Goal: Information Seeking & Learning: Check status

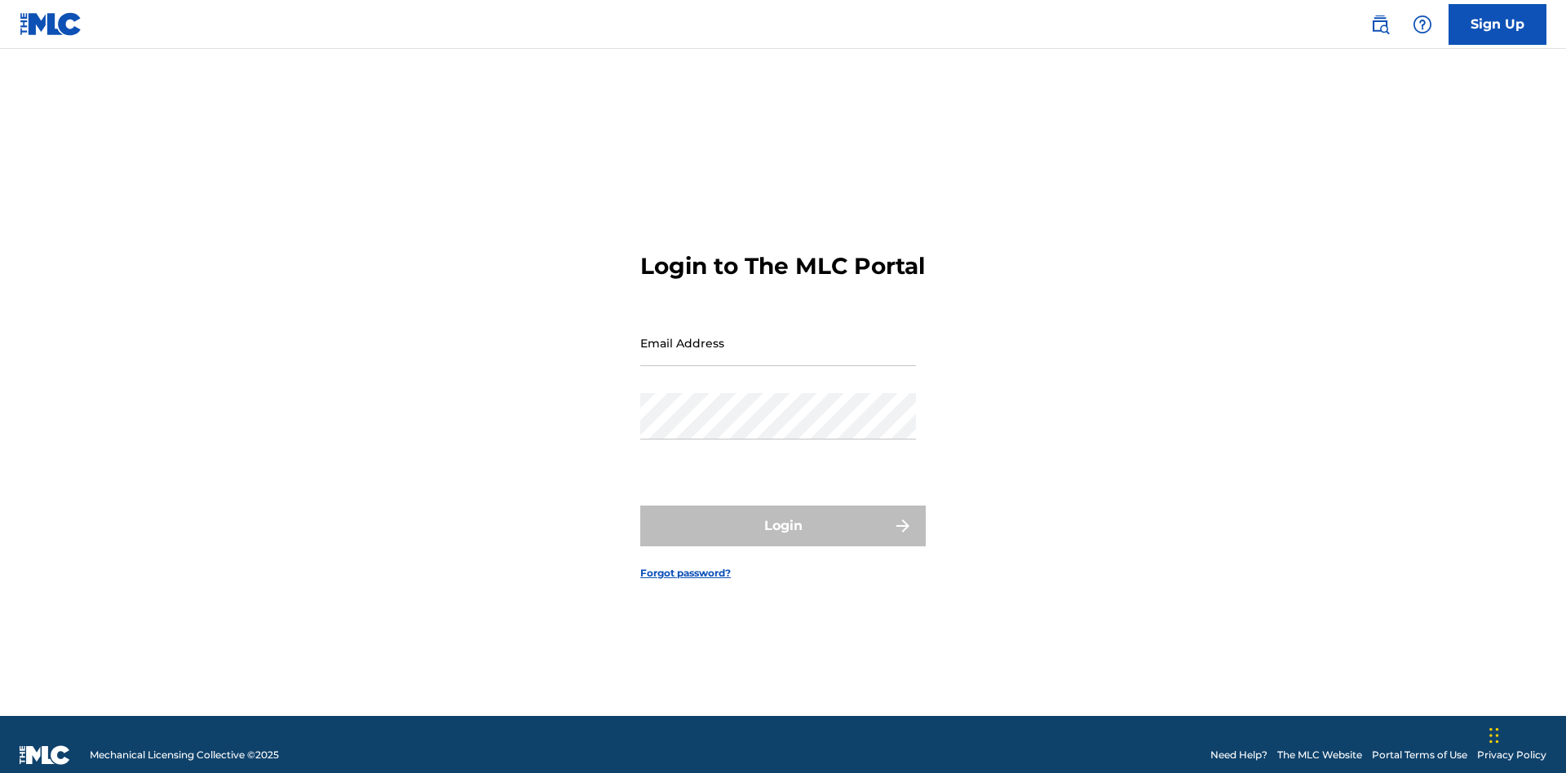
scroll to position [21, 0]
click at [778, 335] on input "Email Address" at bounding box center [778, 343] width 276 height 46
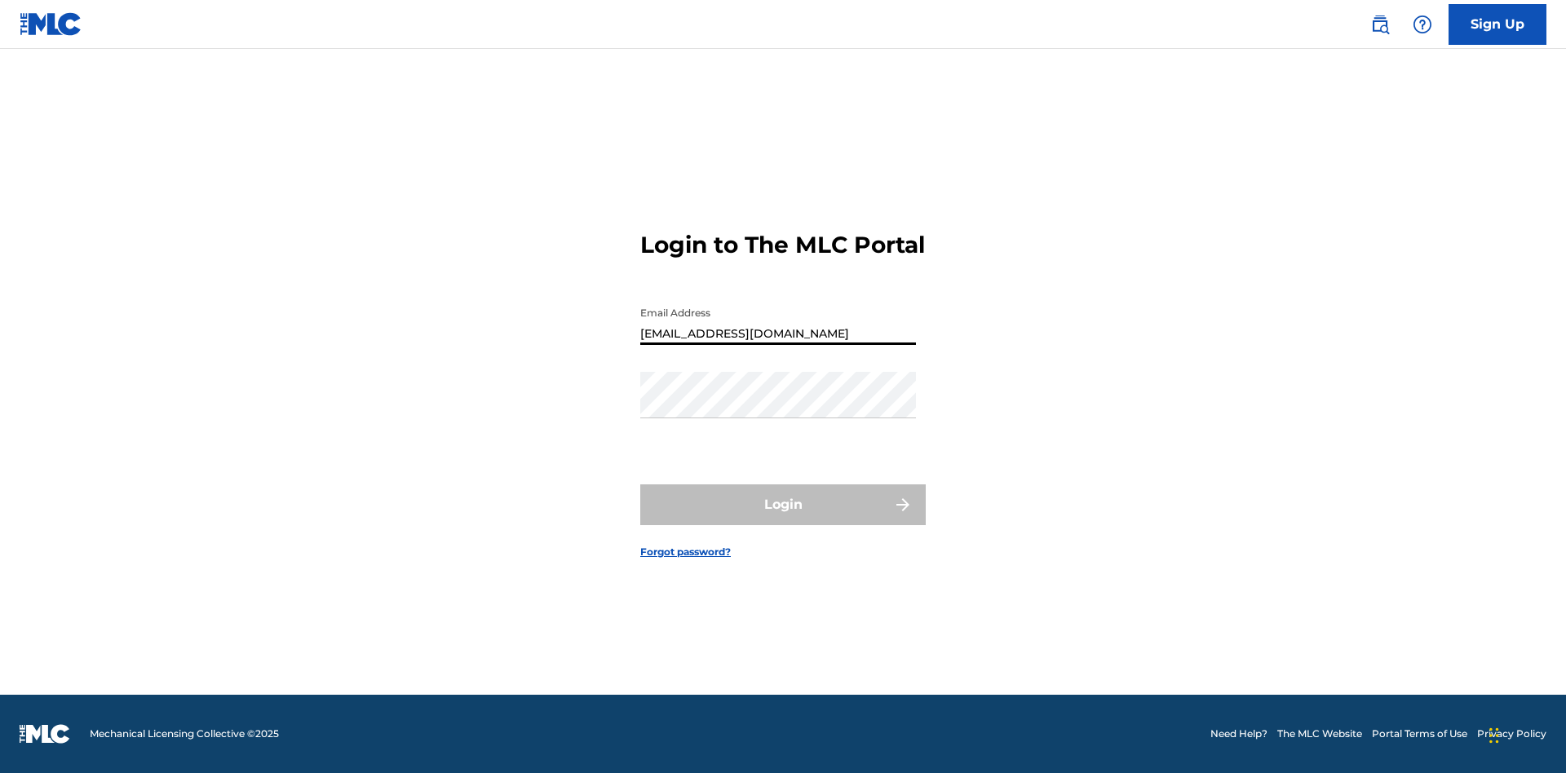
type input "Duke.McTesterson@gmail.com"
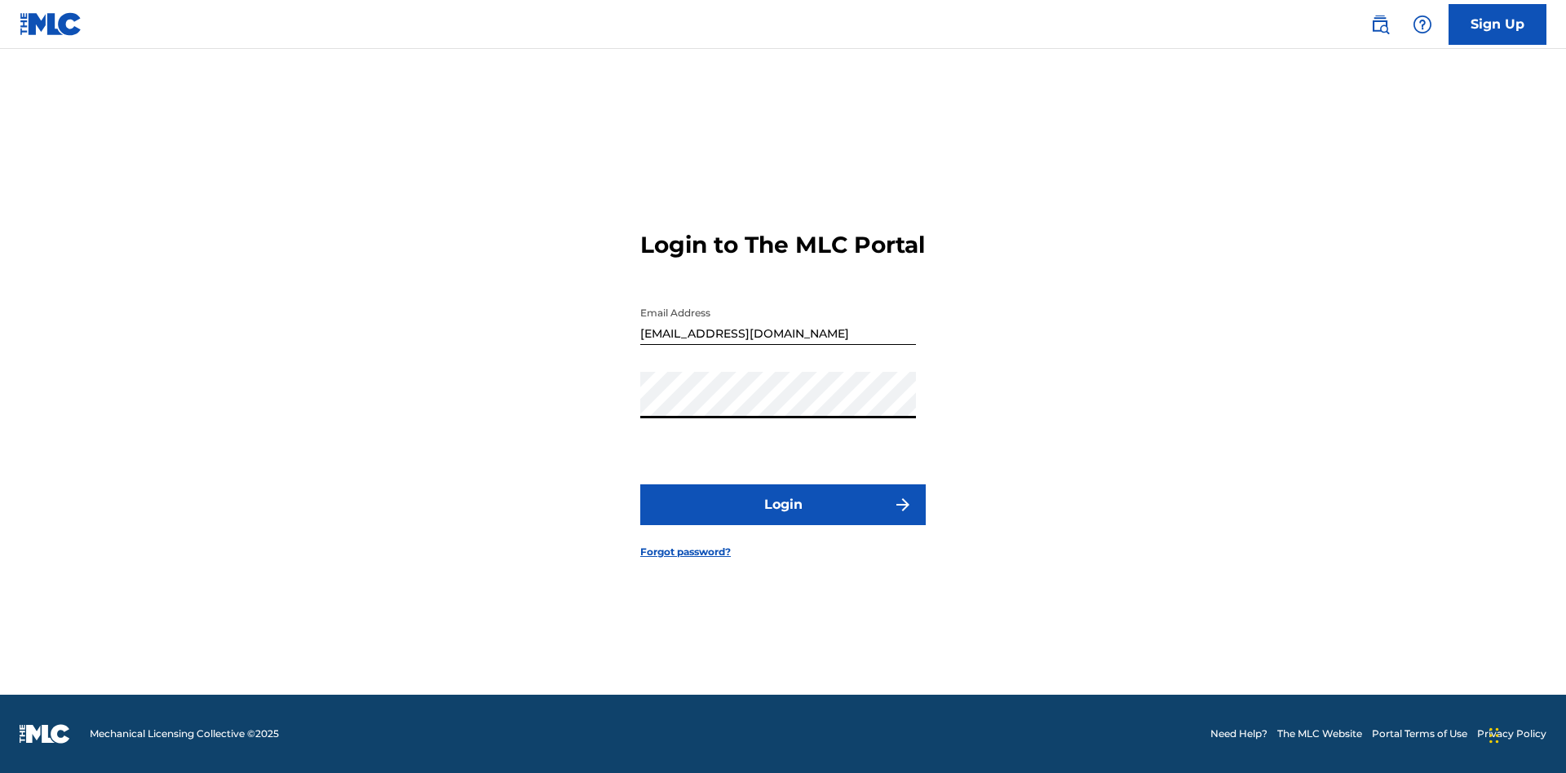
click at [783, 519] on button "Login" at bounding box center [782, 504] width 285 height 41
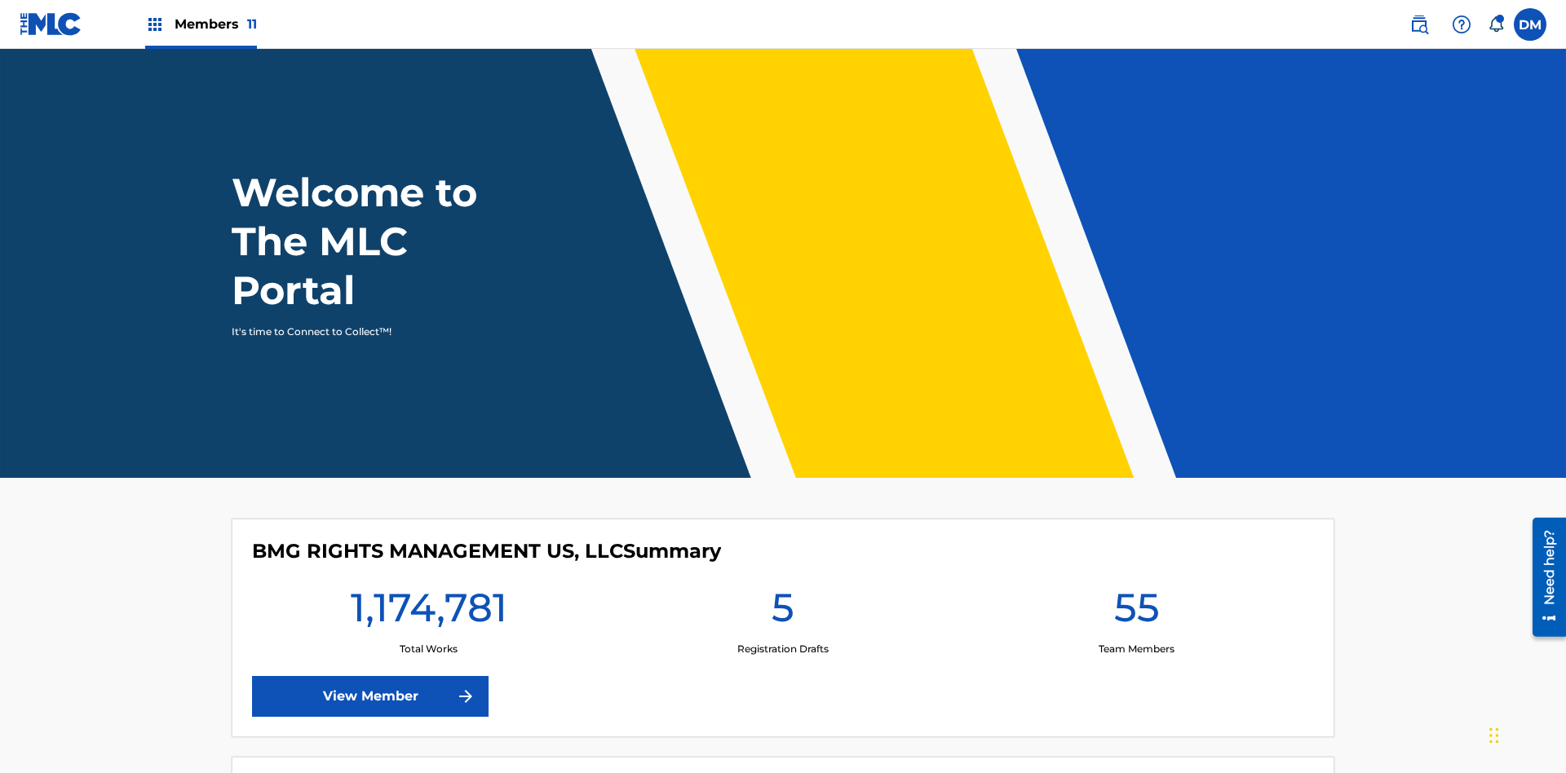
scroll to position [70, 0]
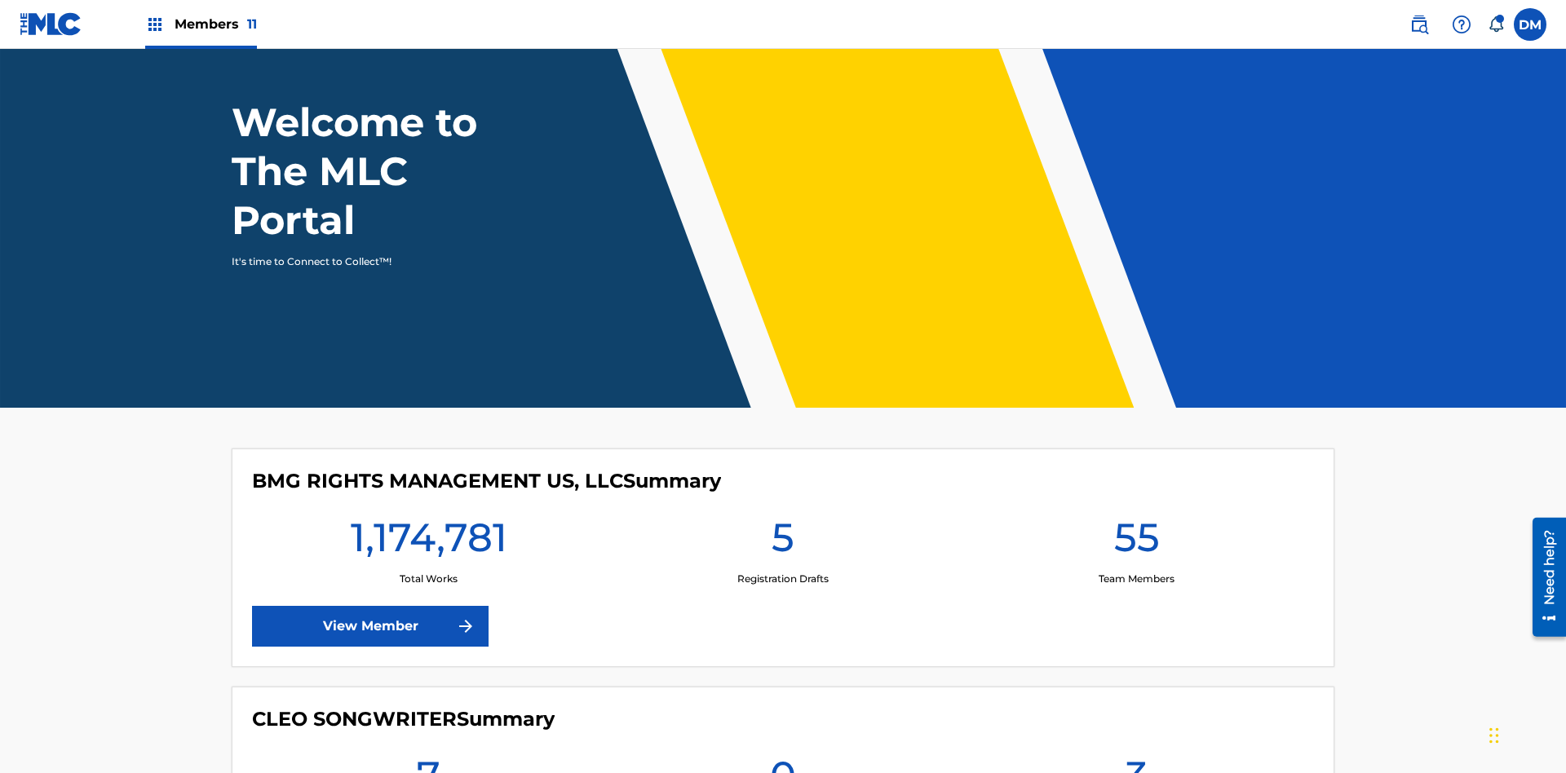
click at [201, 24] on span "Members 11" at bounding box center [216, 24] width 82 height 19
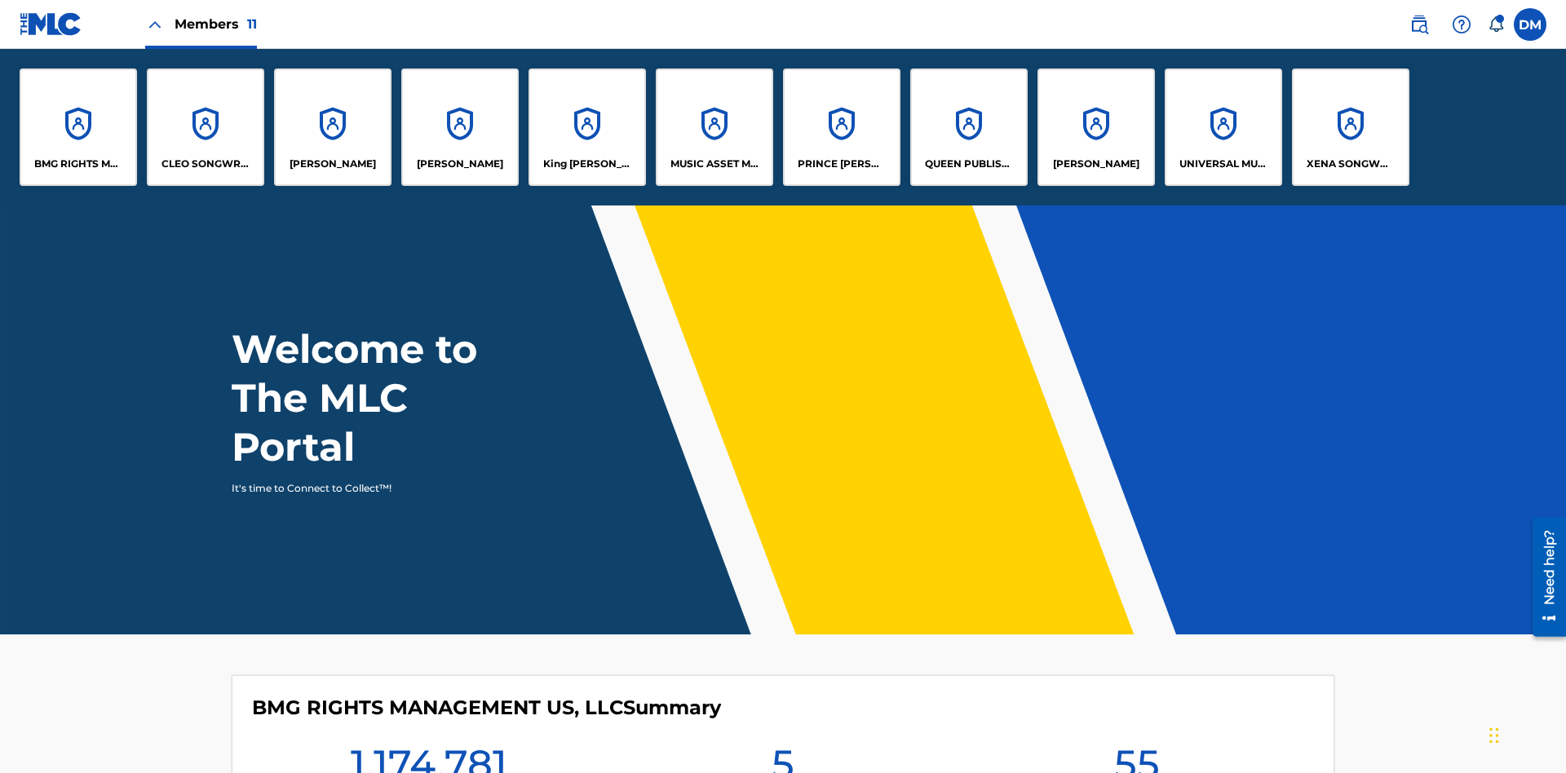
click at [1222, 164] on p "UNIVERSAL MUSIC PUB GROUP" at bounding box center [1223, 164] width 89 height 15
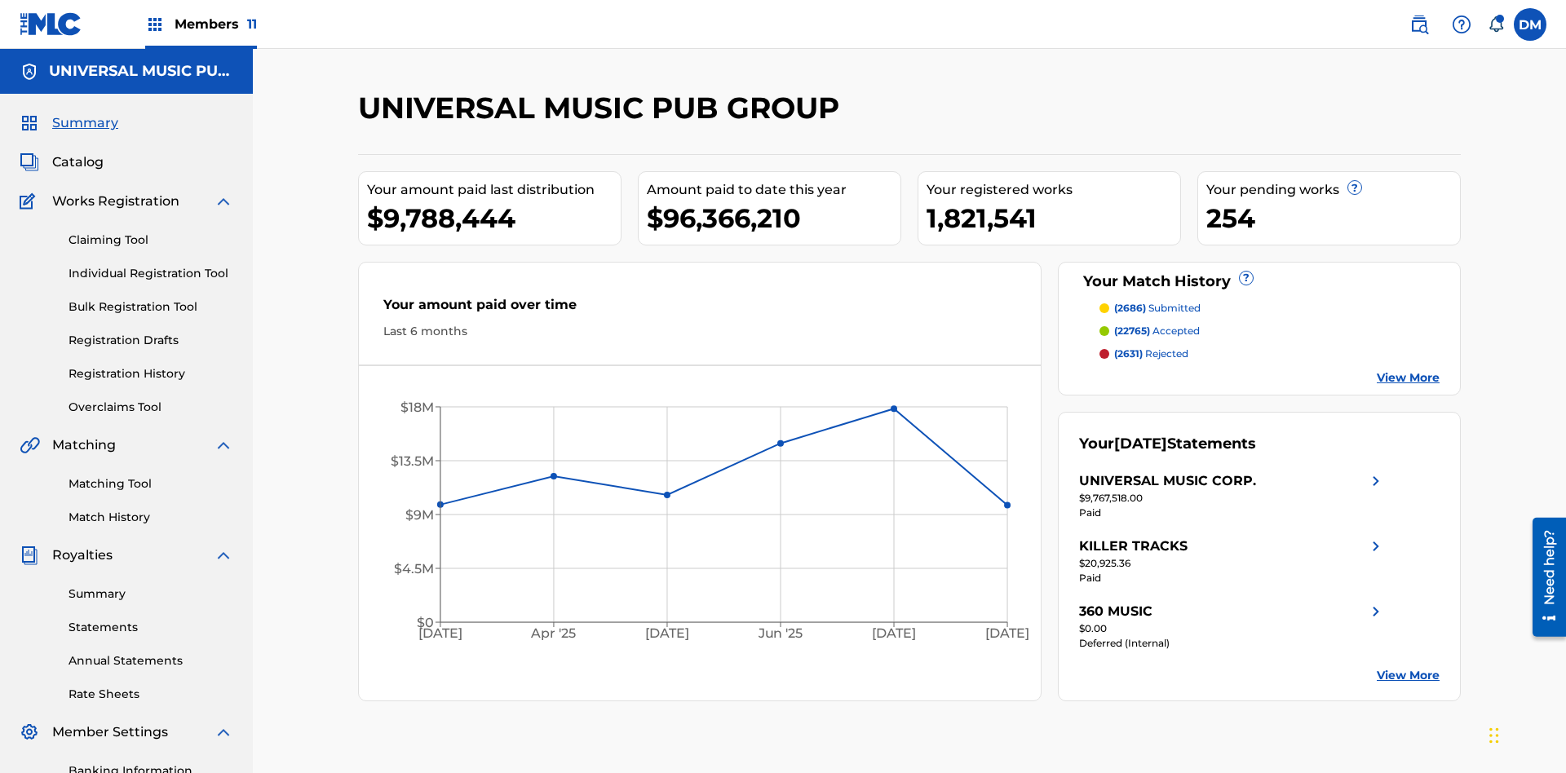
scroll to position [238, 0]
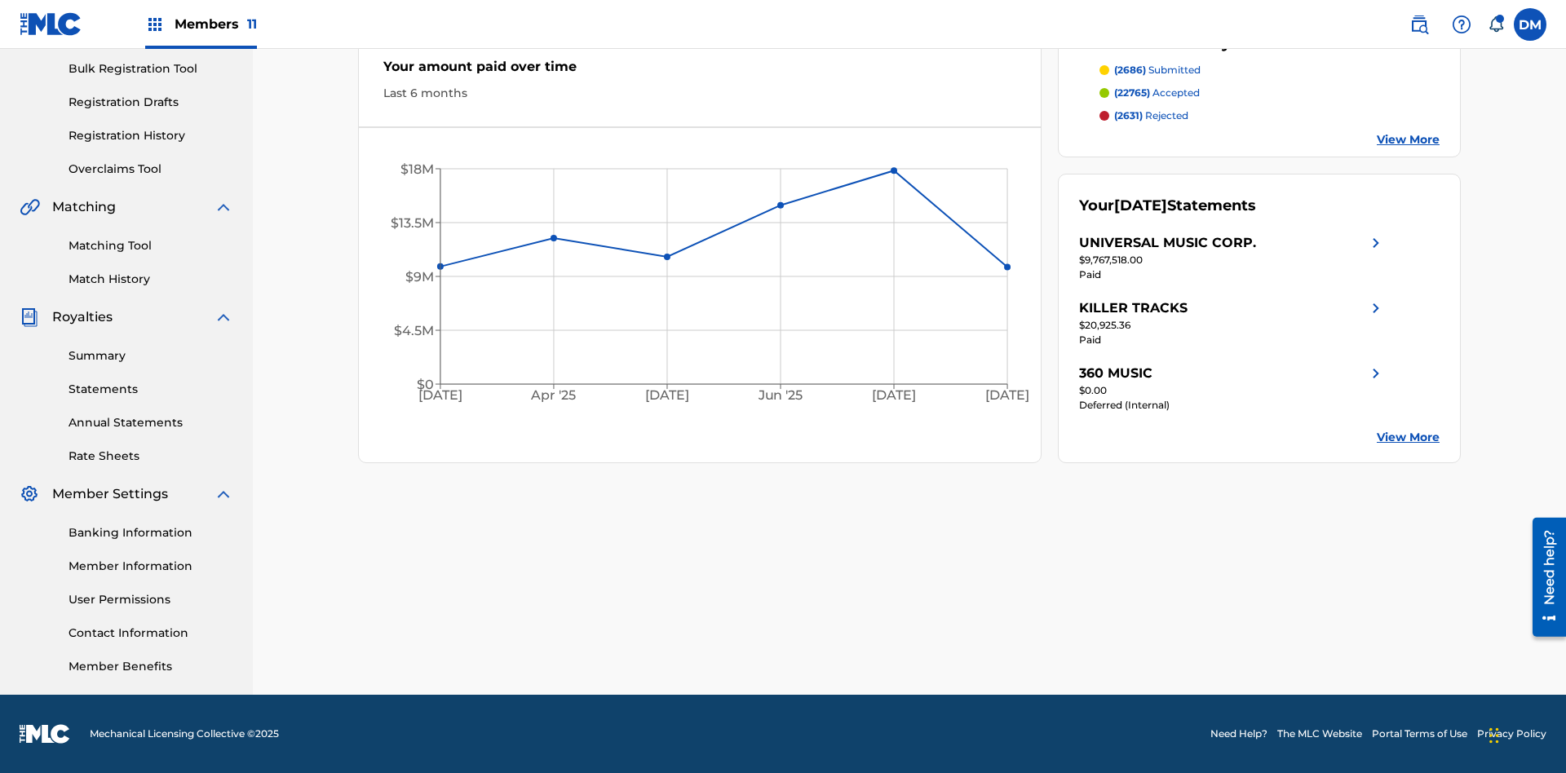
click at [151, 135] on link "Registration History" at bounding box center [151, 135] width 165 height 17
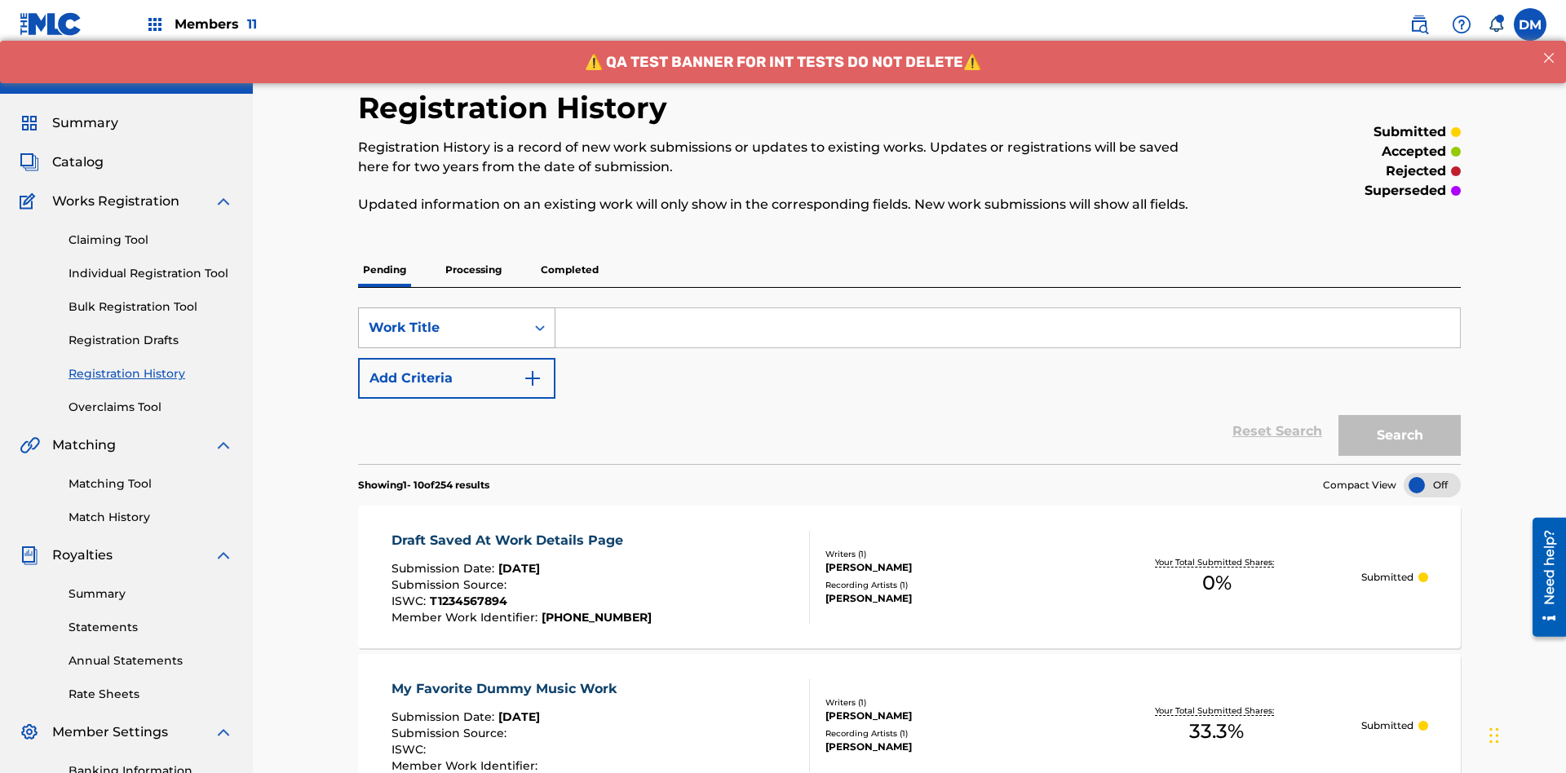
click at [442, 318] on div "Work Title" at bounding box center [442, 328] width 147 height 20
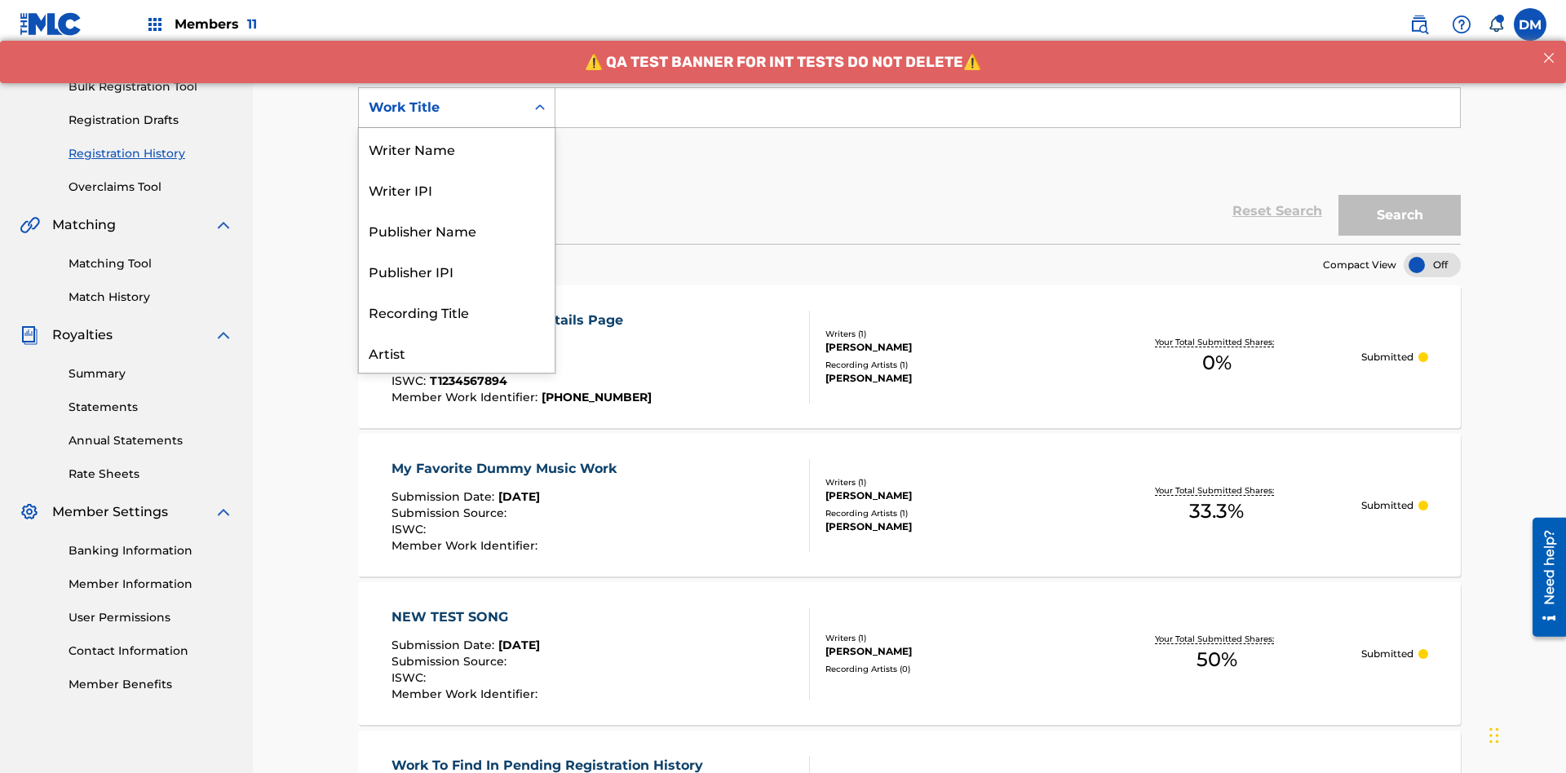
scroll to position [82, 0]
click at [457, 312] on div "ISRC" at bounding box center [457, 311] width 196 height 41
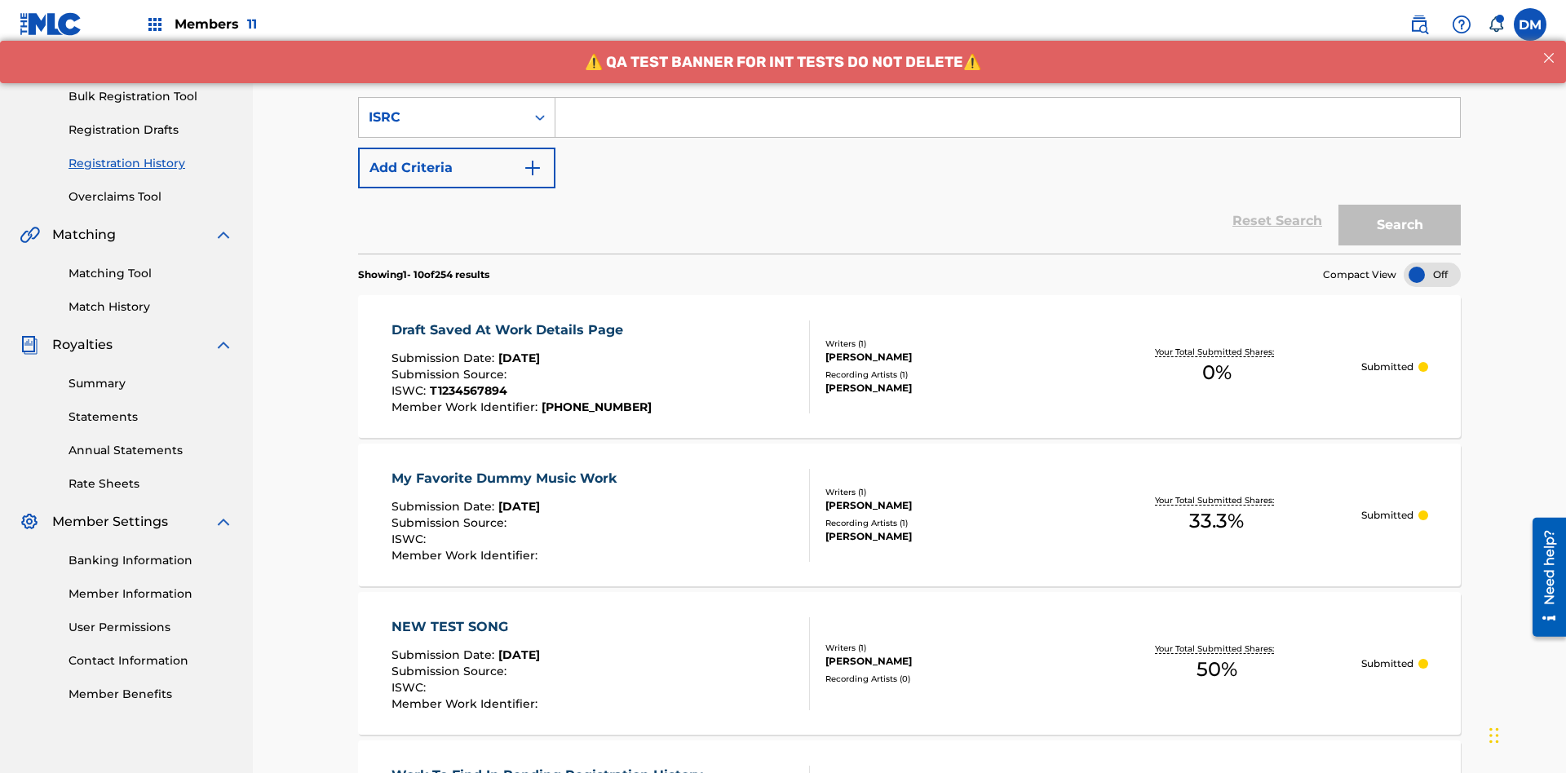
click at [1007, 117] on input "Search Form" at bounding box center [1007, 117] width 904 height 39
type input "AA3123123123"
click at [1399, 205] on button "Search" at bounding box center [1399, 225] width 122 height 41
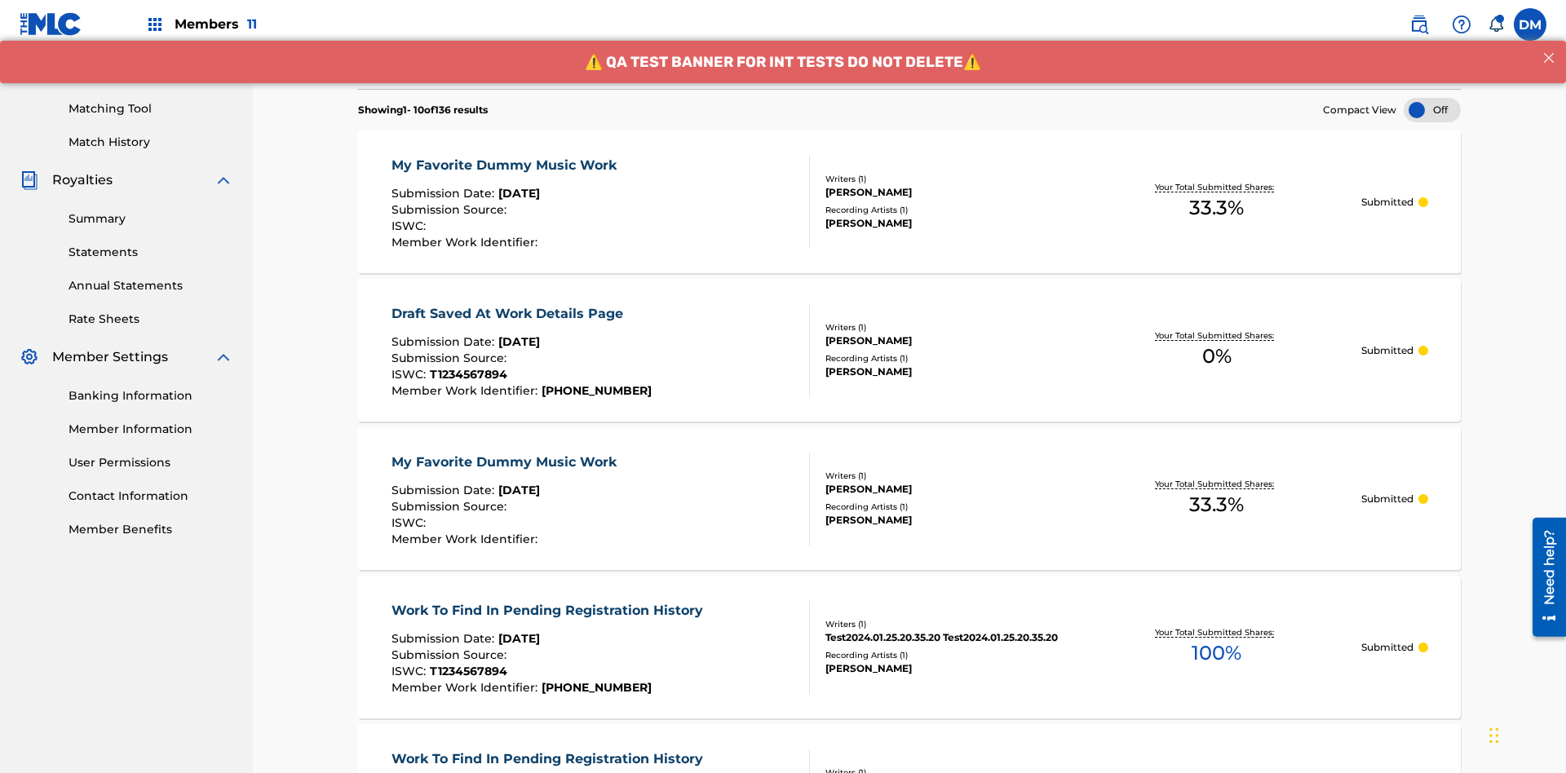
scroll to position [0, 0]
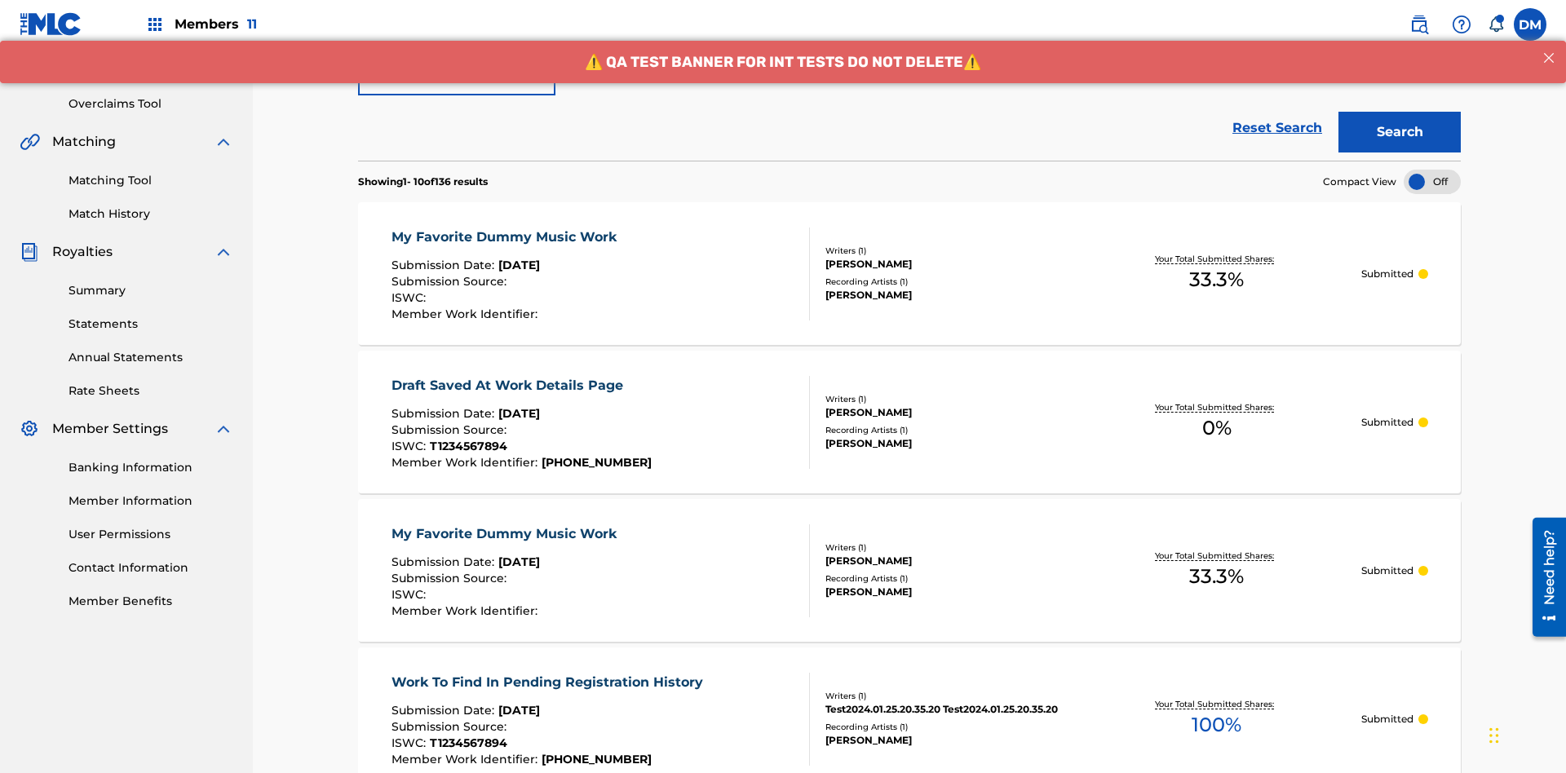
click at [506, 228] on div "My Favorite Dummy Music Work" at bounding box center [507, 238] width 233 height 20
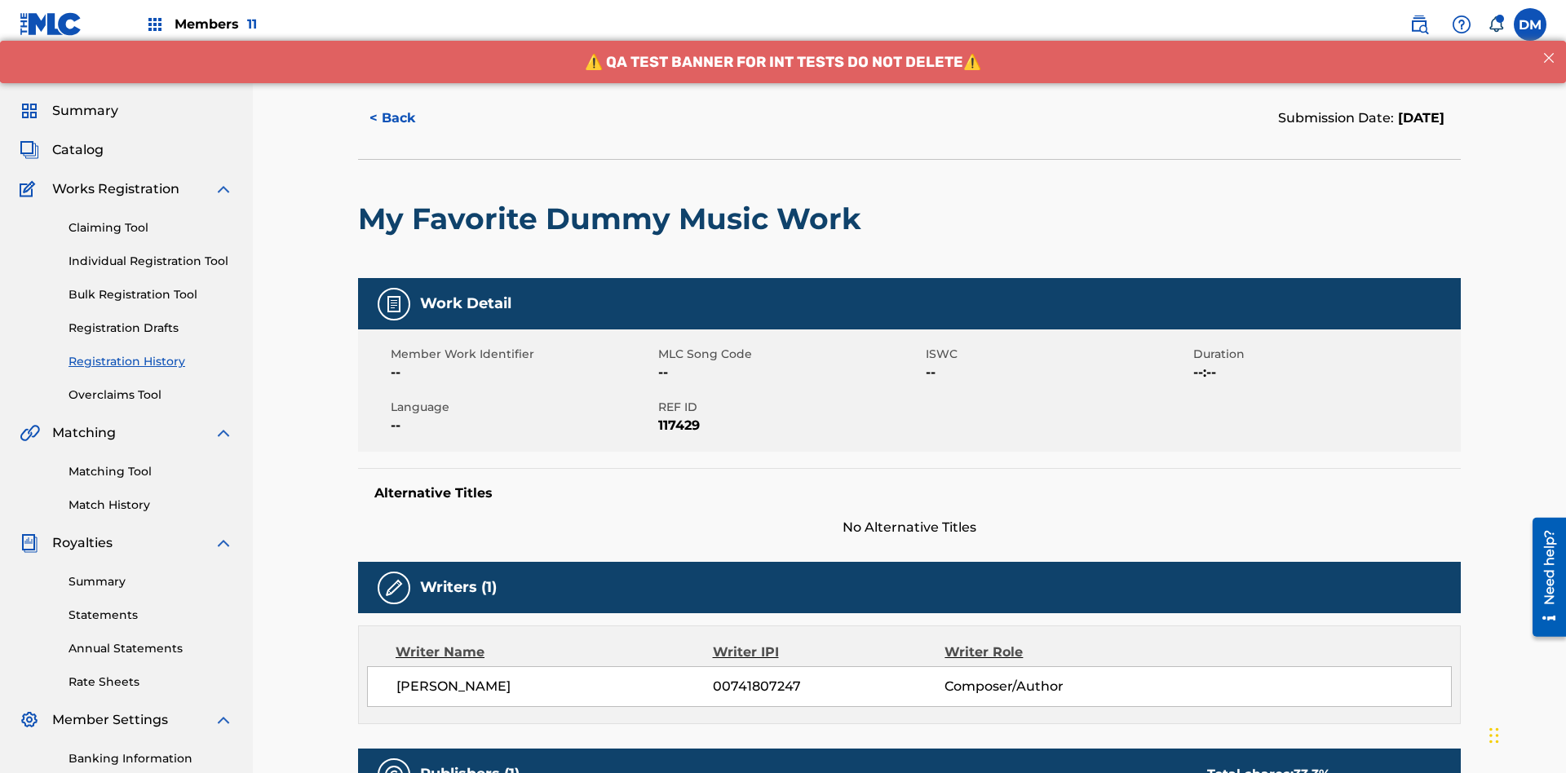
click at [407, 118] on button "< Back" at bounding box center [407, 118] width 98 height 41
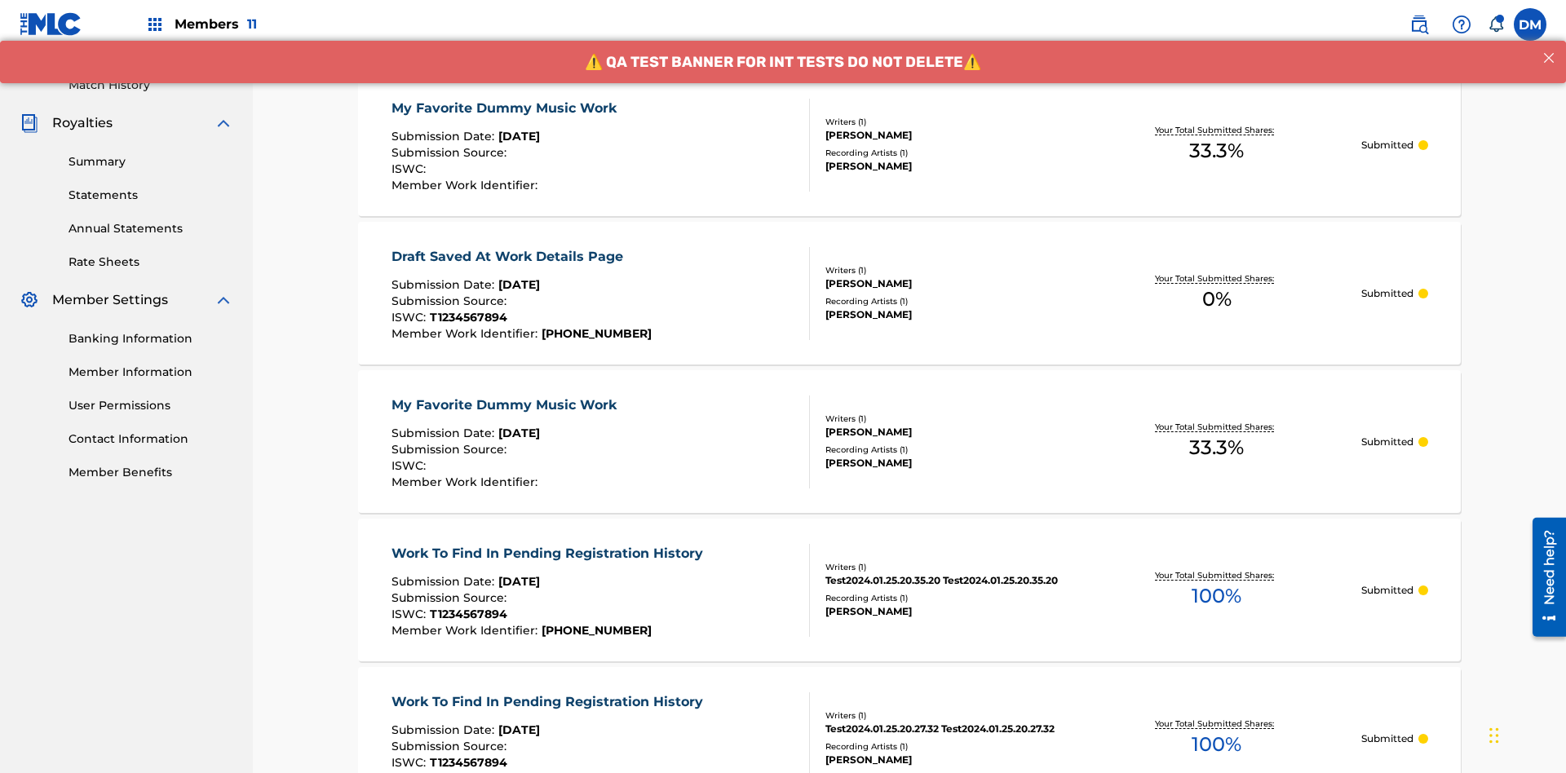
scroll to position [220, 0]
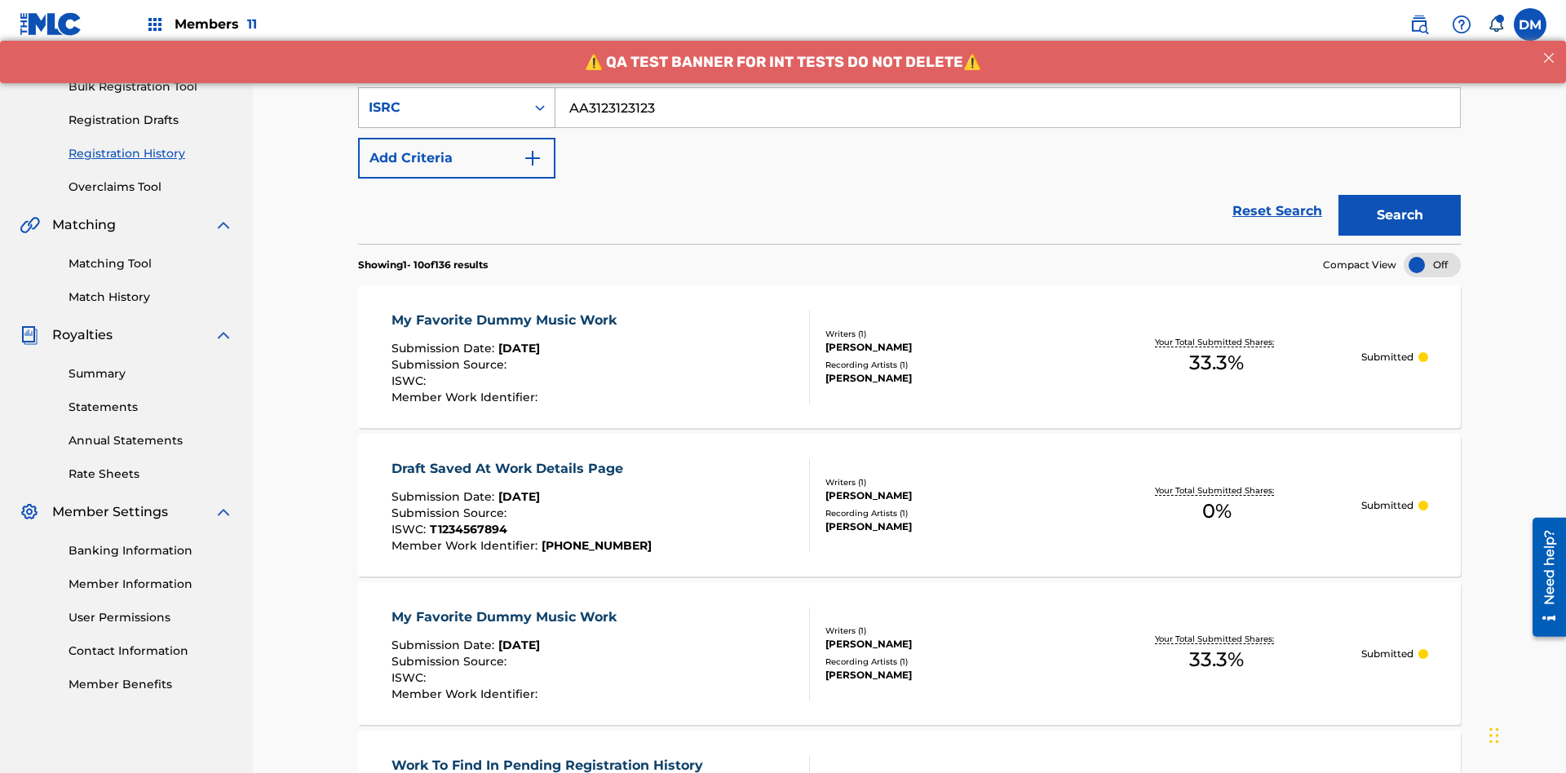
click at [442, 108] on div "ISRC" at bounding box center [442, 108] width 147 height 20
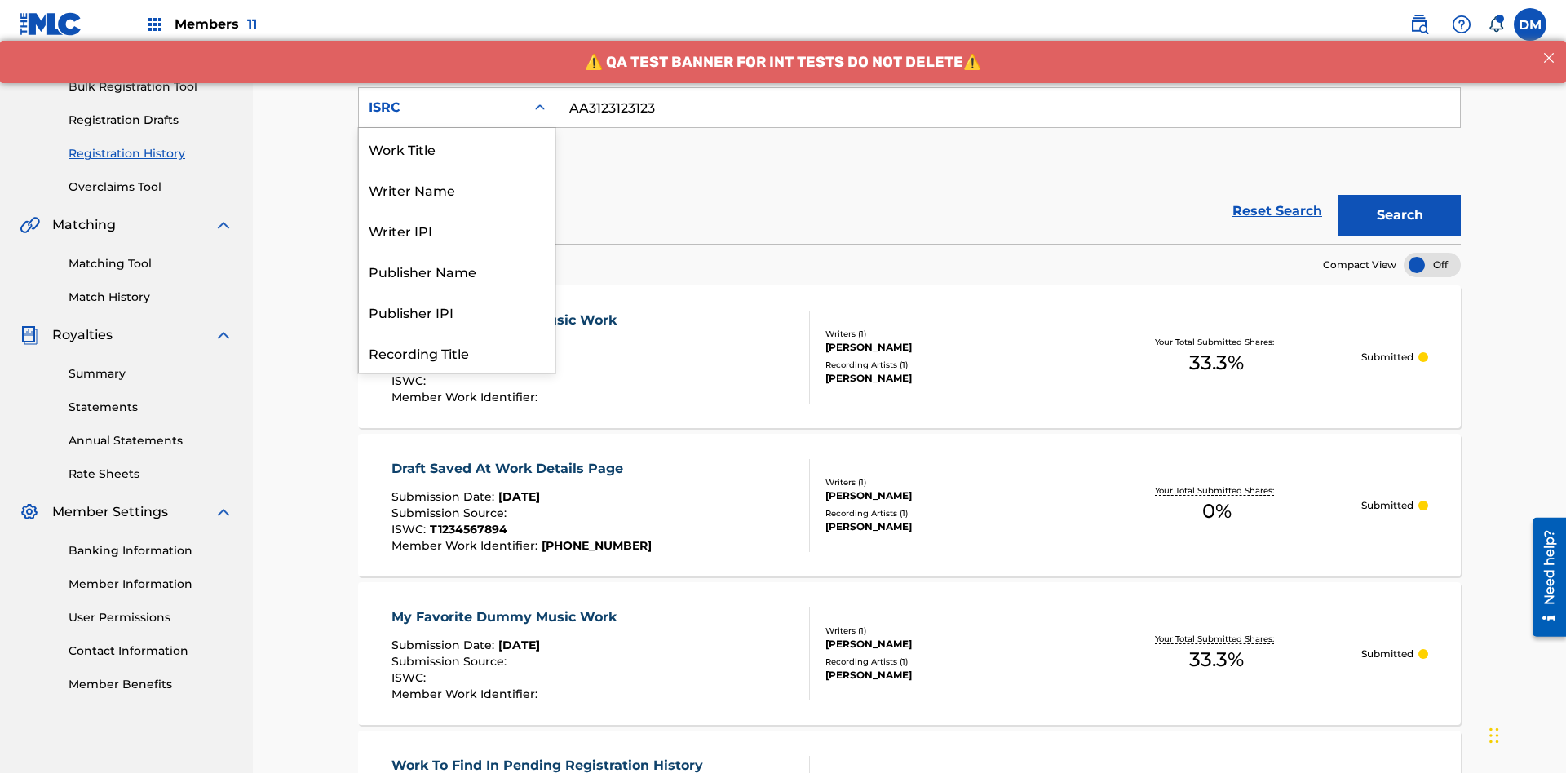
scroll to position [82, 0]
click at [457, 271] on div "Recording Title" at bounding box center [457, 270] width 196 height 41
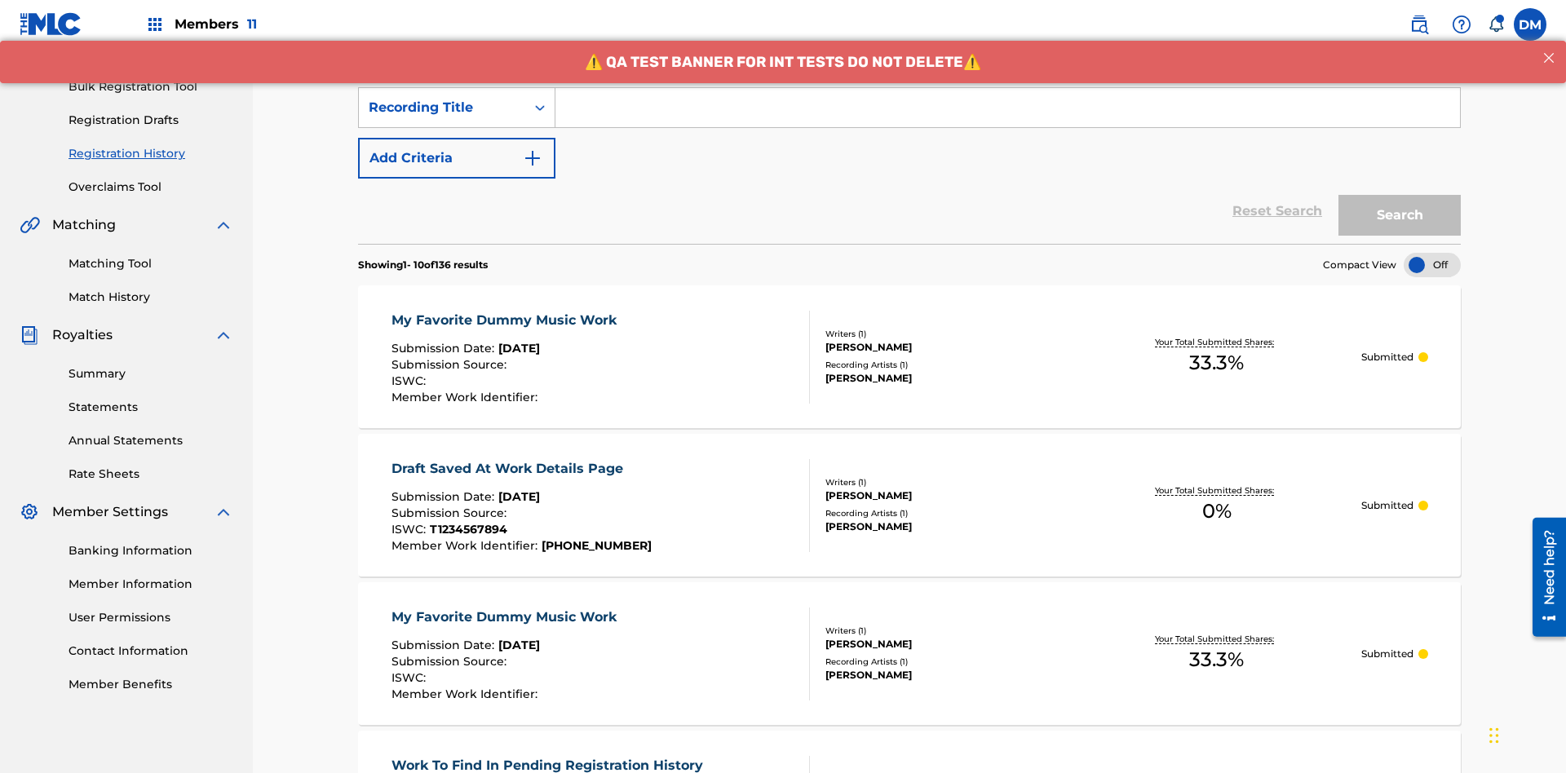
click at [1007, 117] on input "Search Form" at bounding box center [1007, 107] width 904 height 39
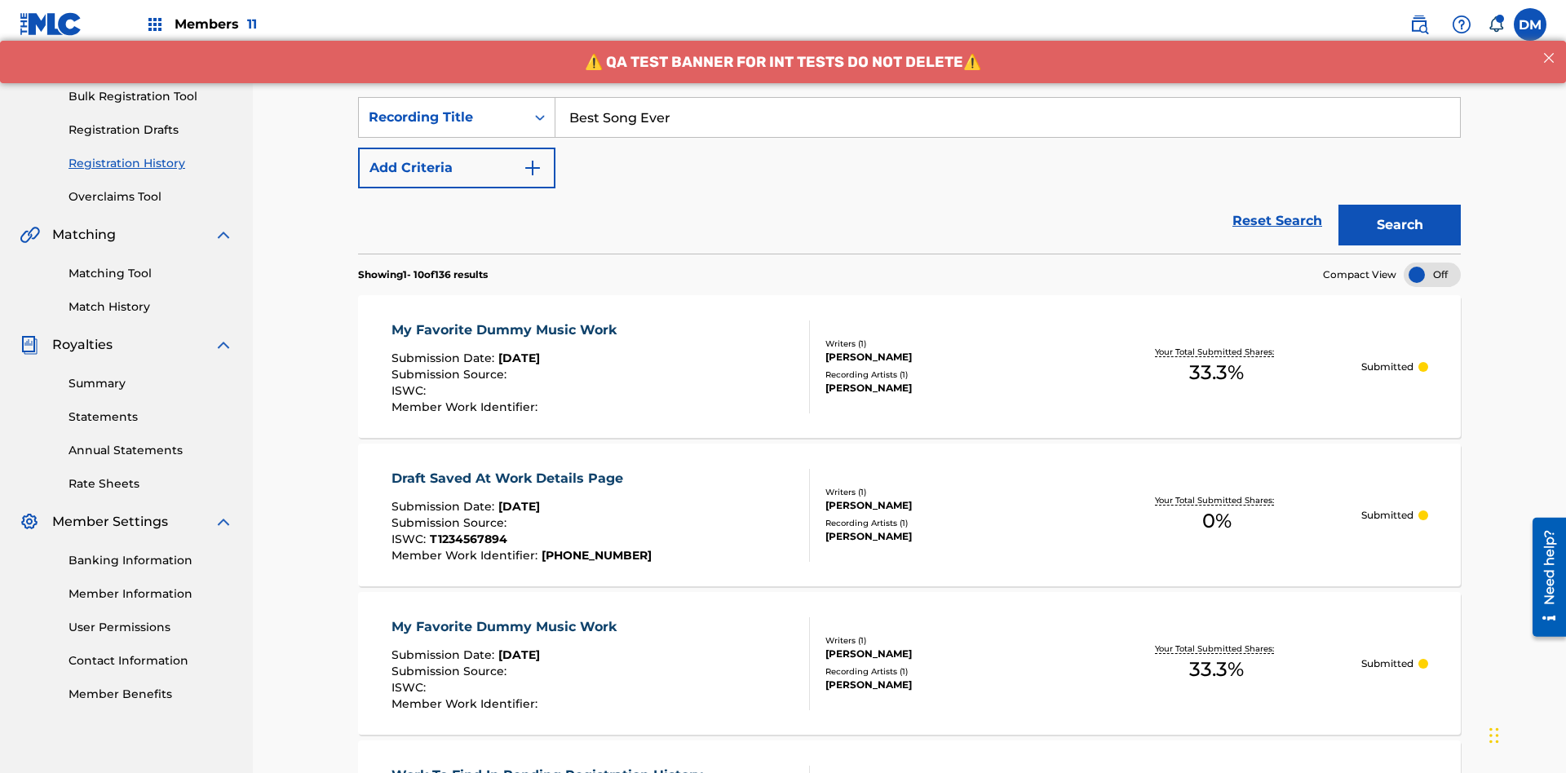
type input "Best Song Ever"
click at [1399, 205] on button "Search" at bounding box center [1399, 225] width 122 height 41
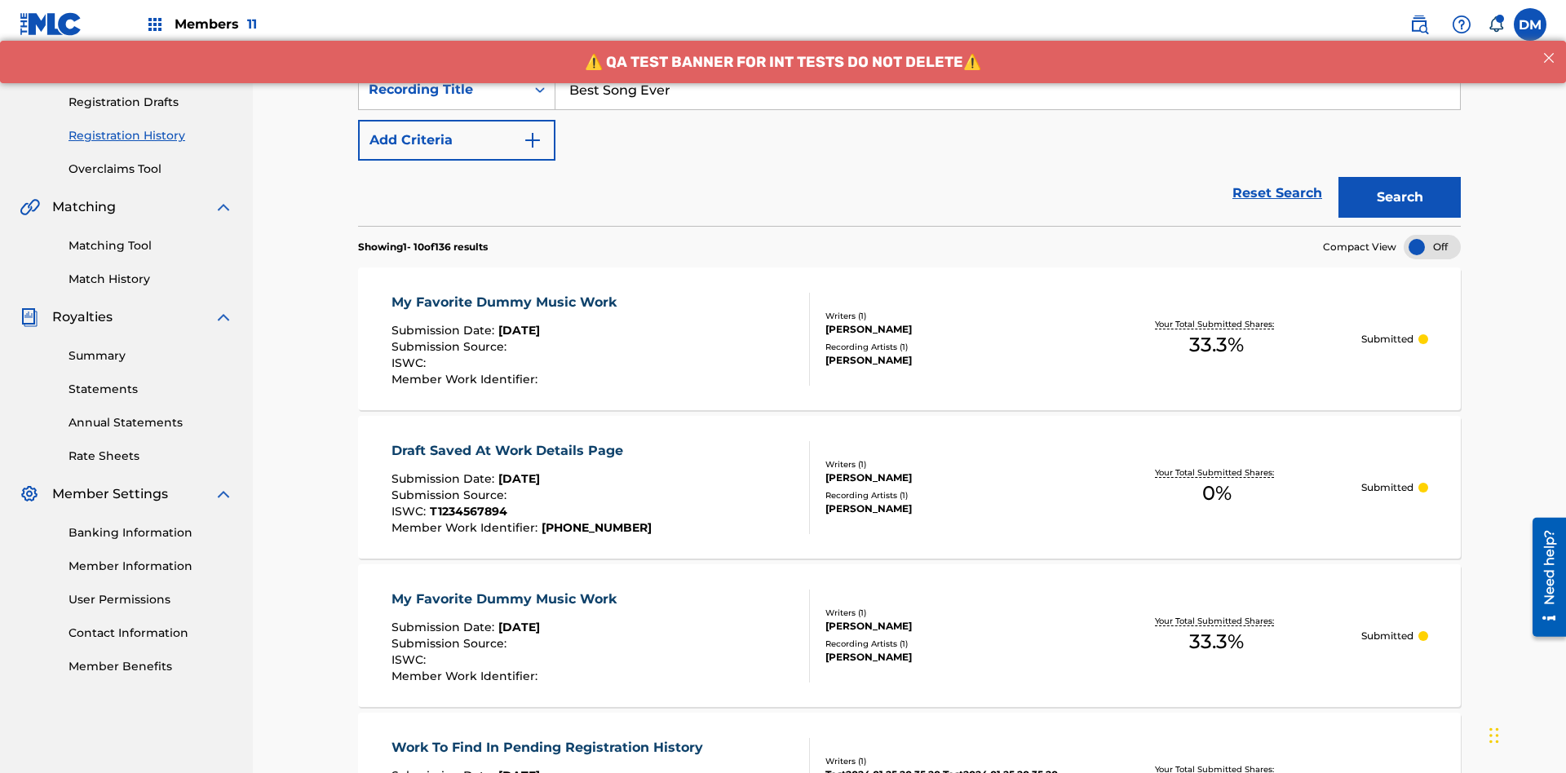
scroll to position [0, 0]
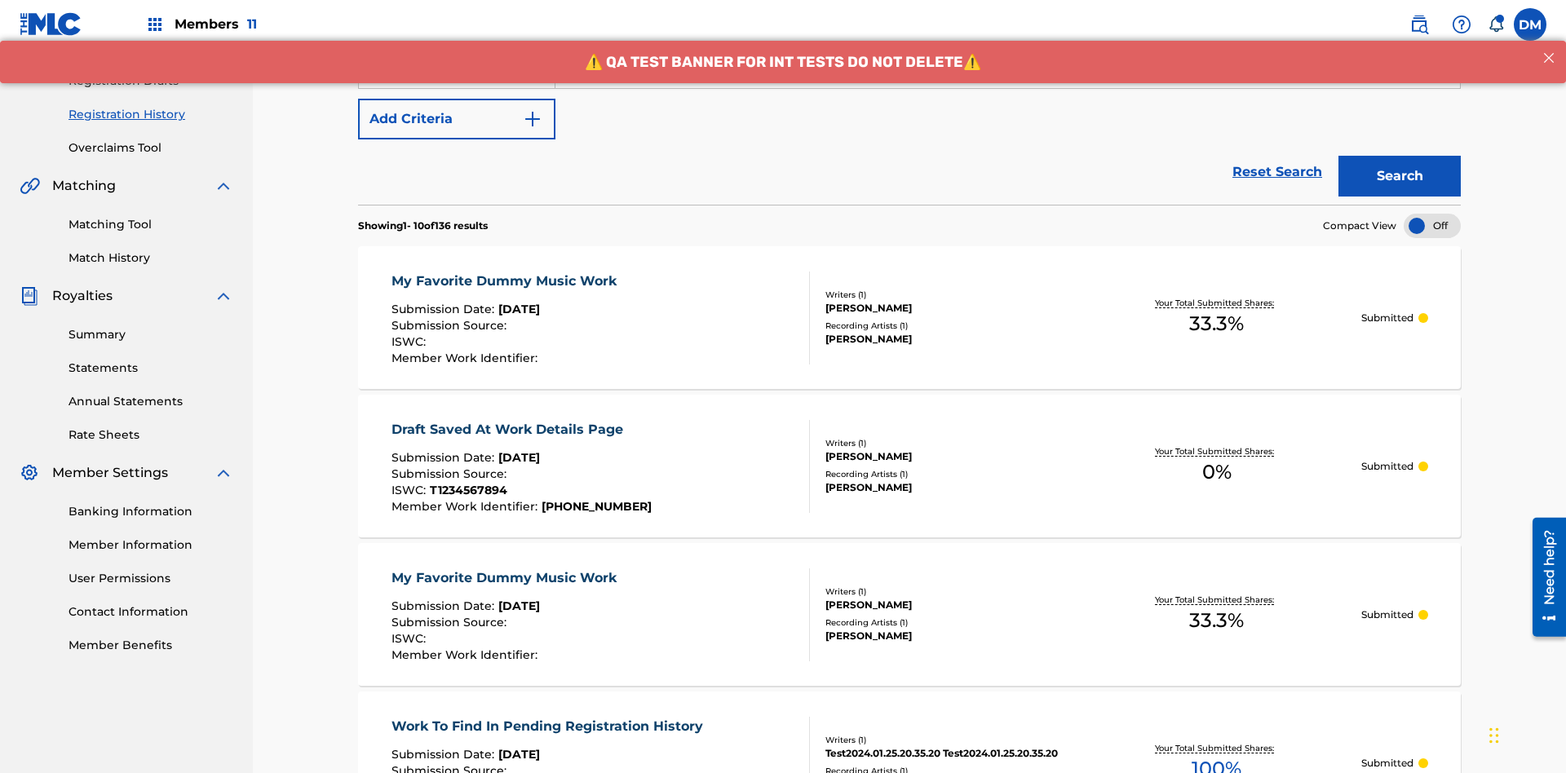
click at [506, 272] on div "My Favorite Dummy Music Work" at bounding box center [507, 282] width 233 height 20
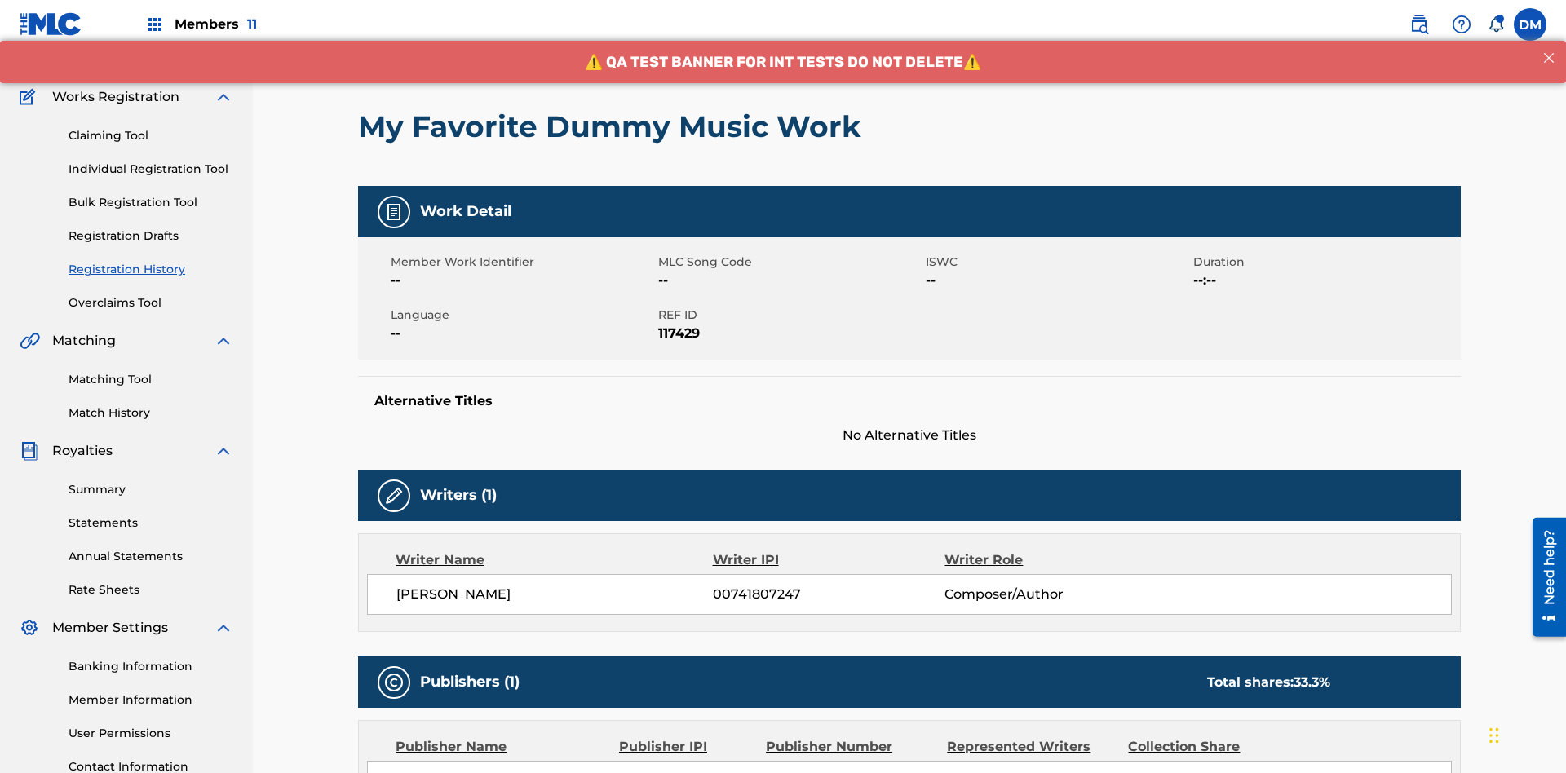
click at [407, 46] on button "< Back" at bounding box center [407, 26] width 98 height 41
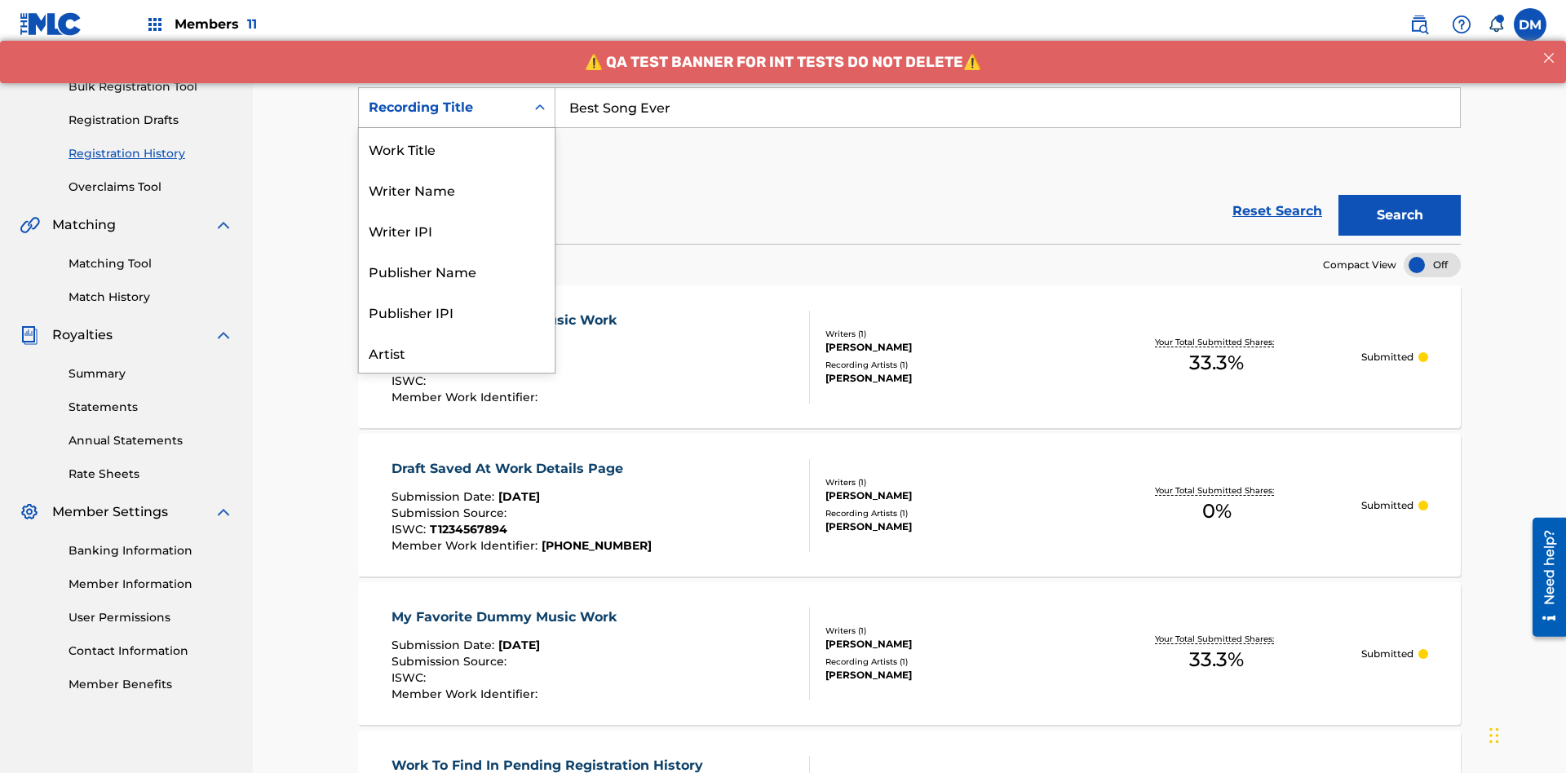
scroll to position [82, 0]
click at [457, 87] on div "Work Title" at bounding box center [457, 66] width 196 height 41
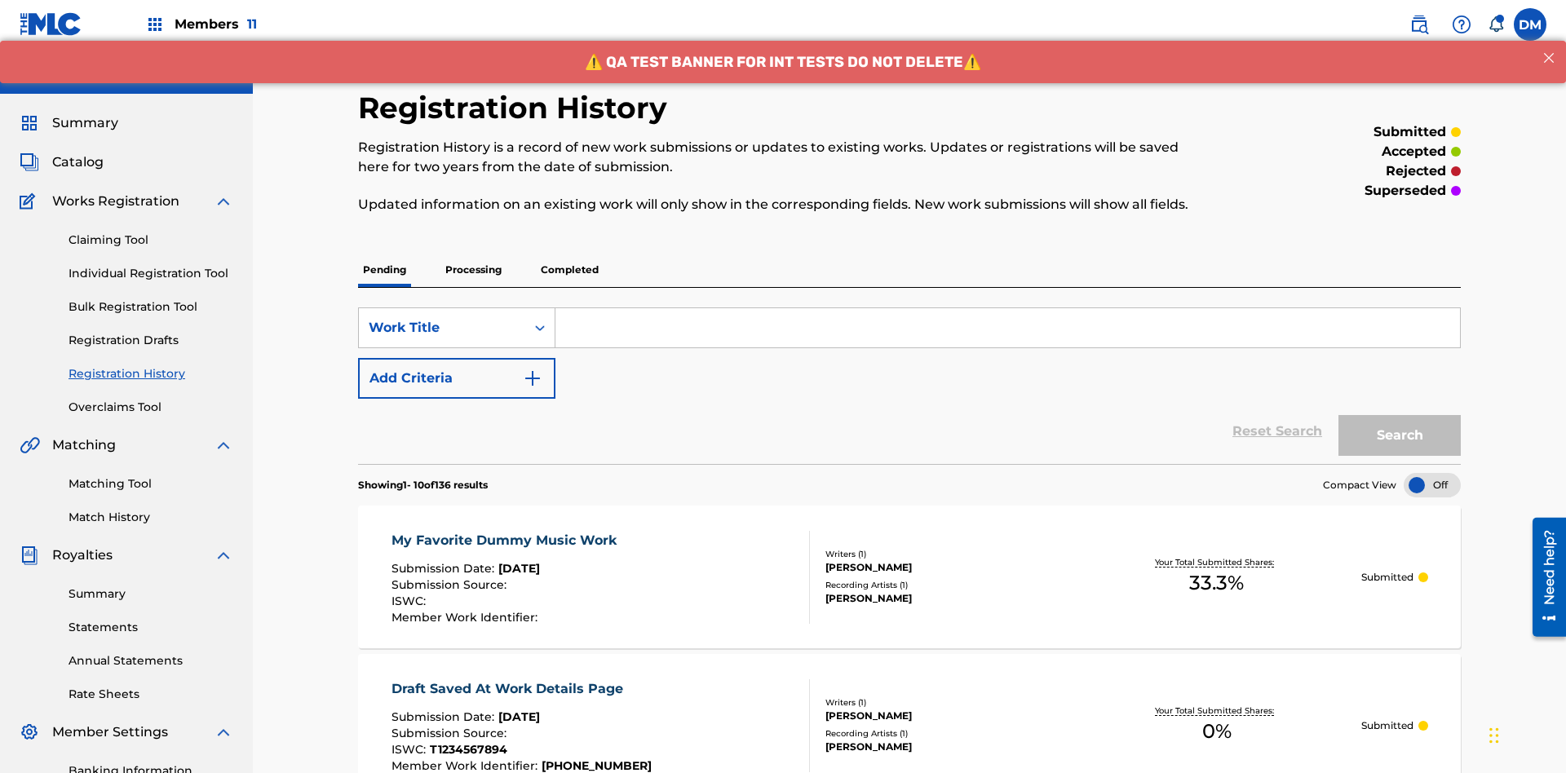
click at [1007, 308] on input "Search Form" at bounding box center [1007, 327] width 904 height 39
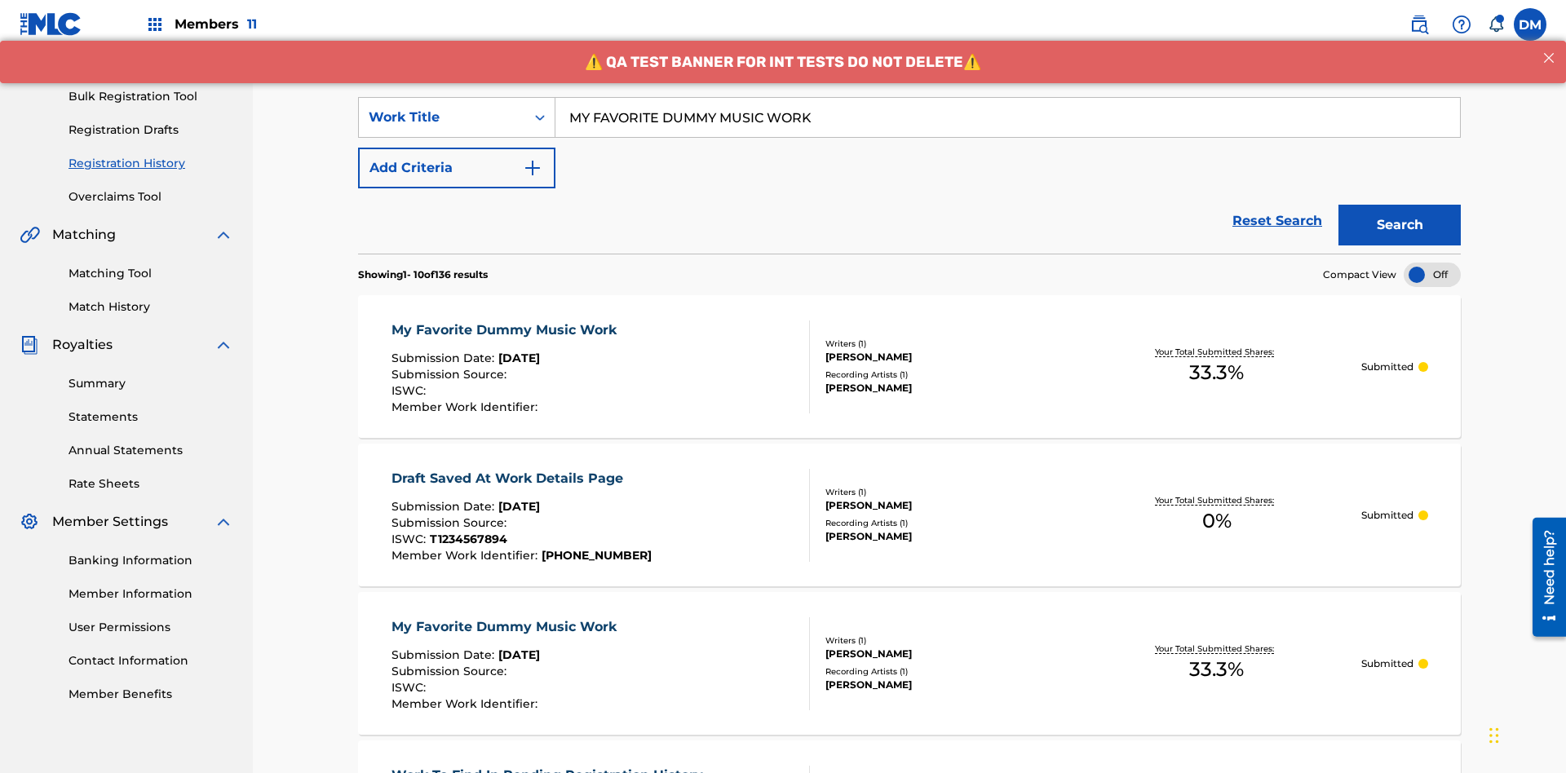
type input "MY FAVORITE DUMMY MUSIC WORK"
click at [1399, 205] on button "Search" at bounding box center [1399, 225] width 122 height 41
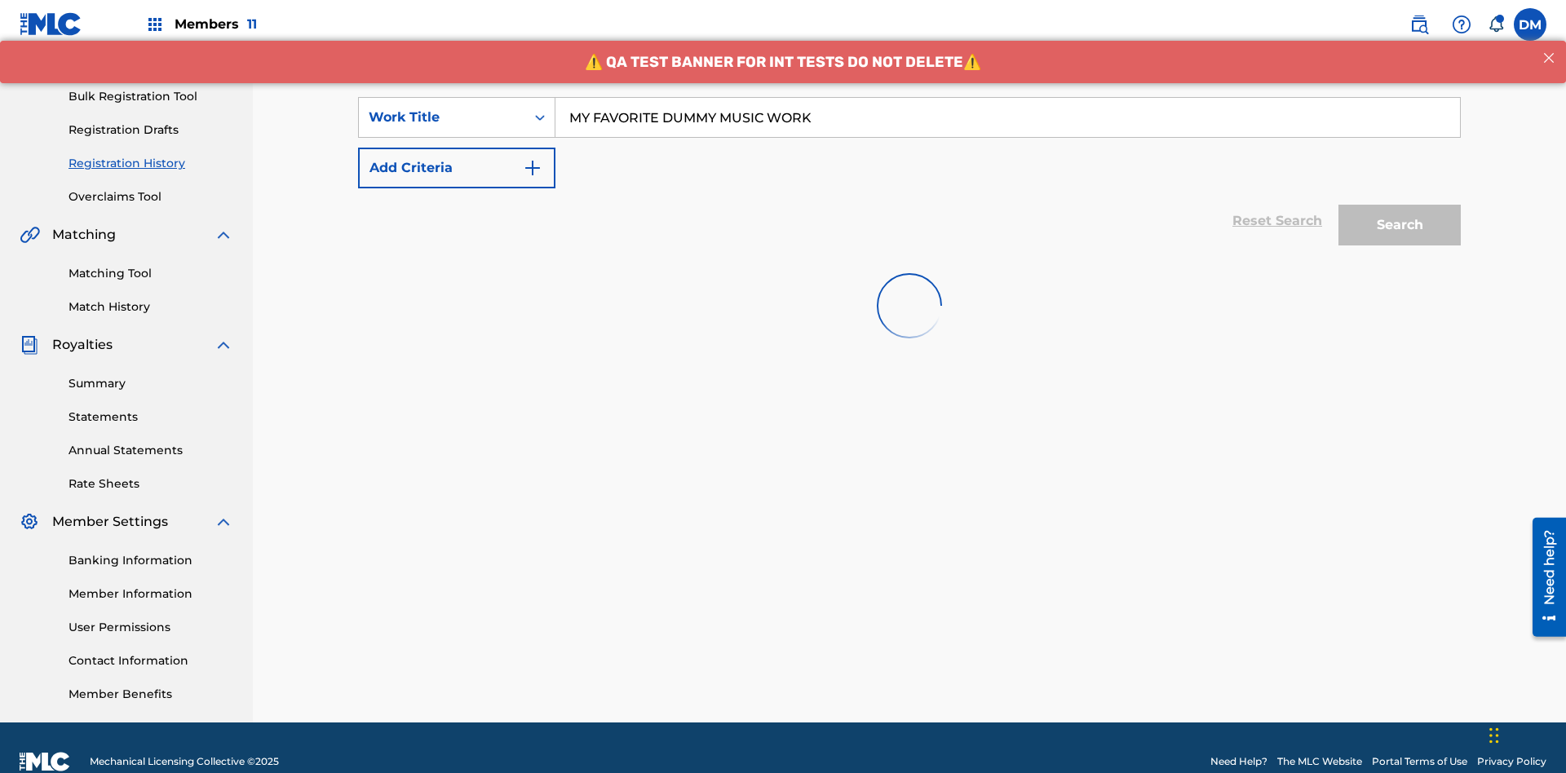
scroll to position [238, 0]
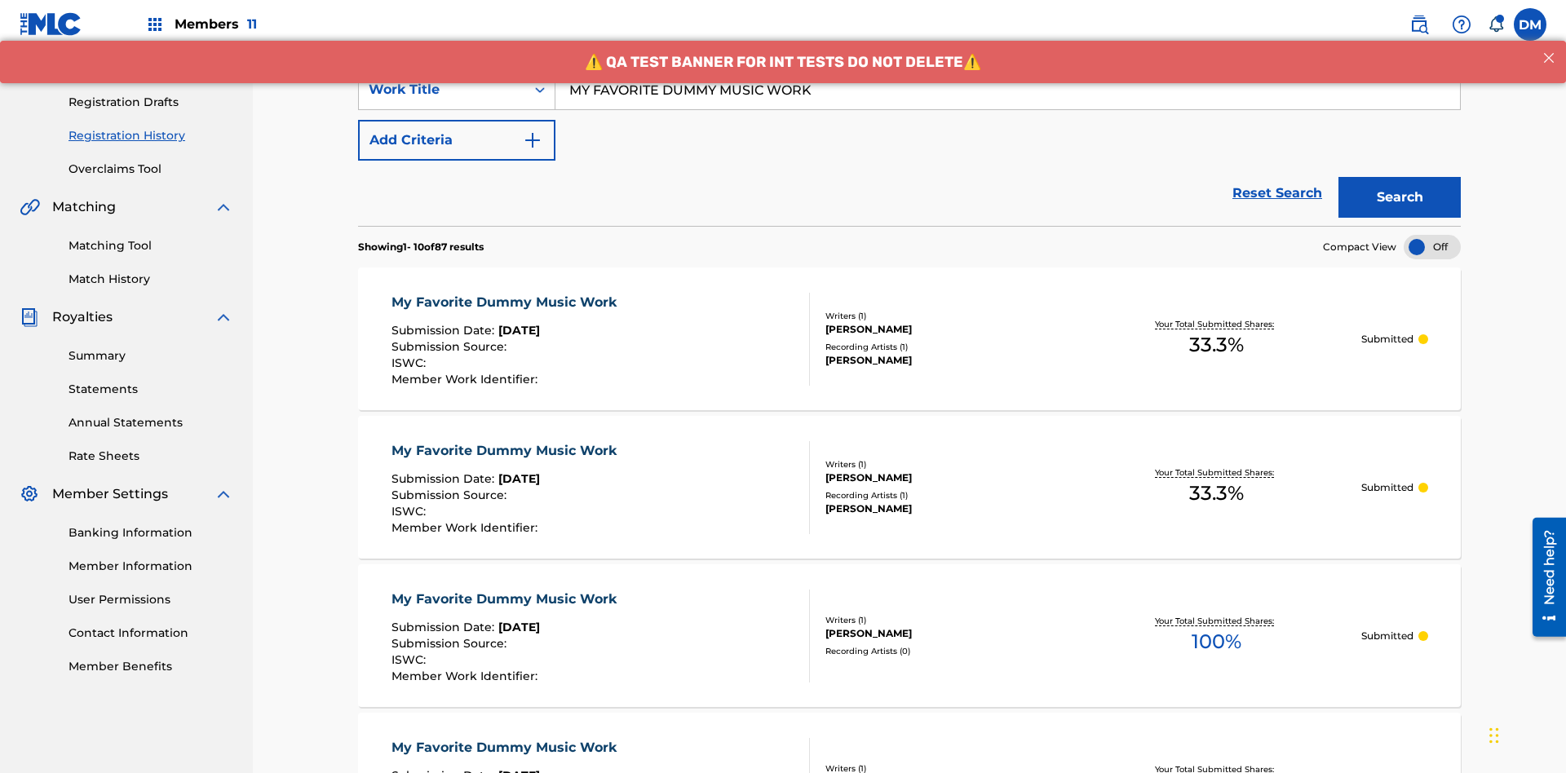
click at [506, 293] on div "My Favorite Dummy Music Work" at bounding box center [507, 303] width 233 height 20
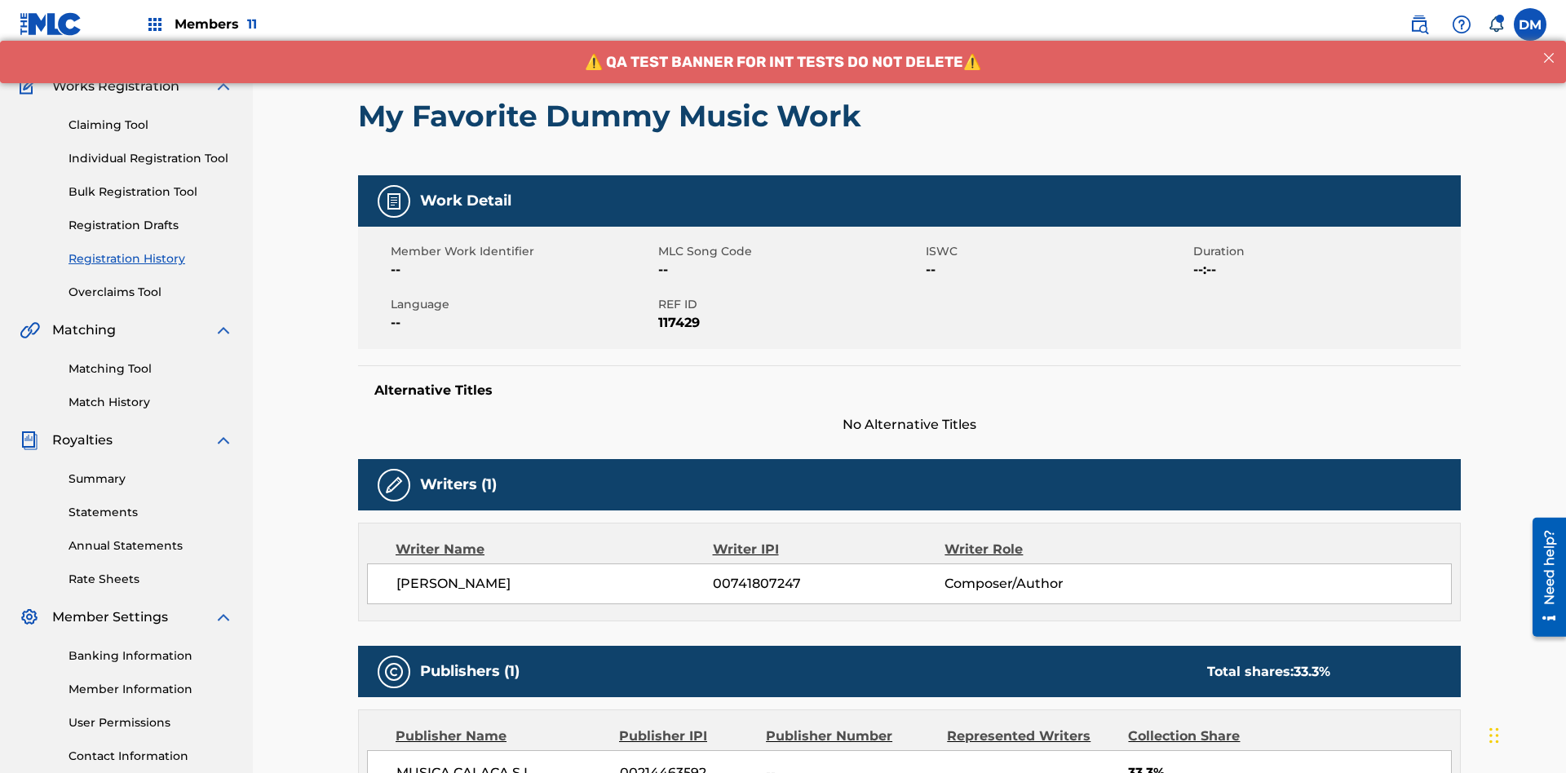
click at [407, 36] on button "< Back" at bounding box center [407, 15] width 98 height 41
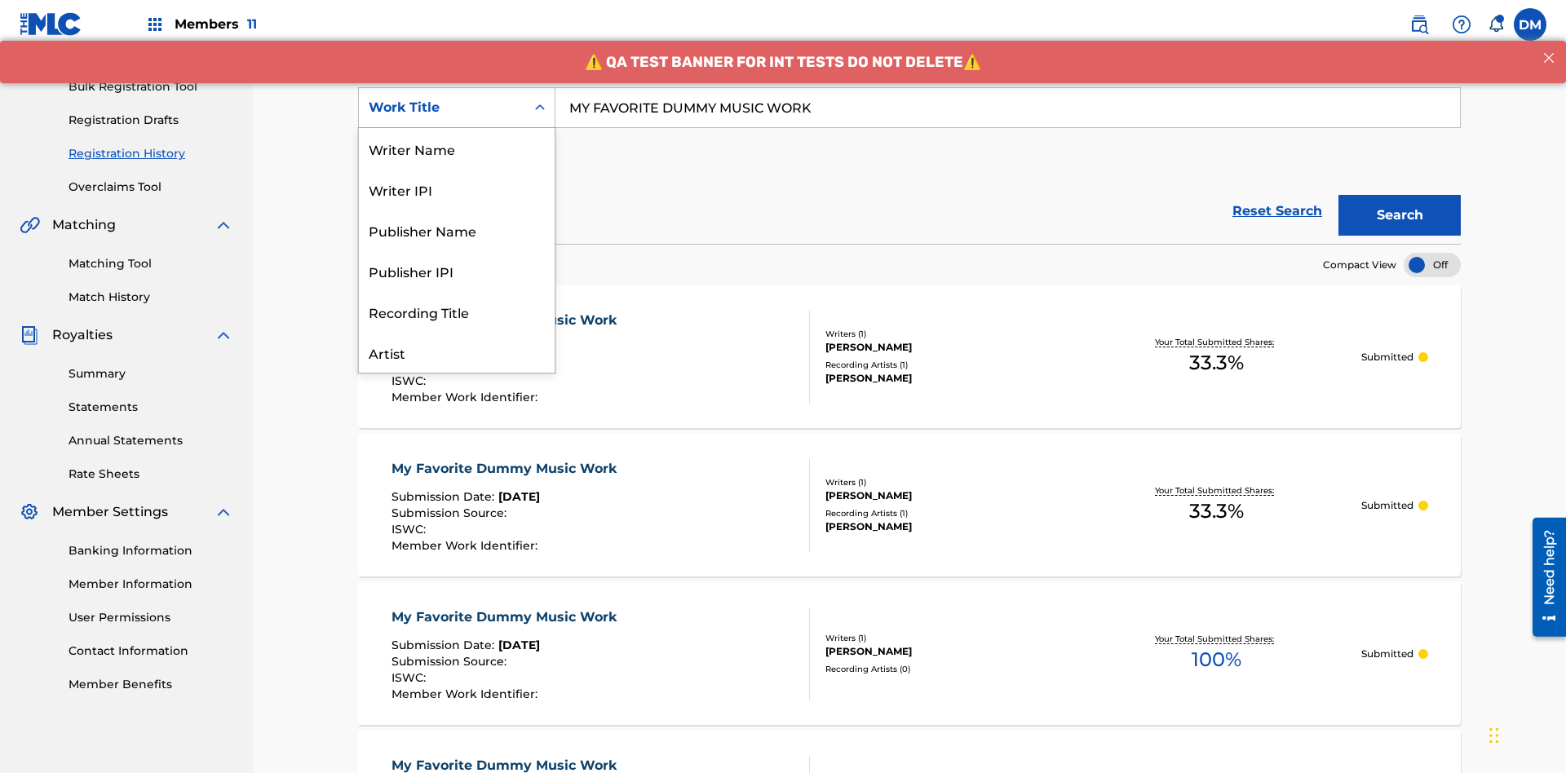
scroll to position [82, 0]
click at [457, 87] on div "Writer Name" at bounding box center [457, 66] width 196 height 41
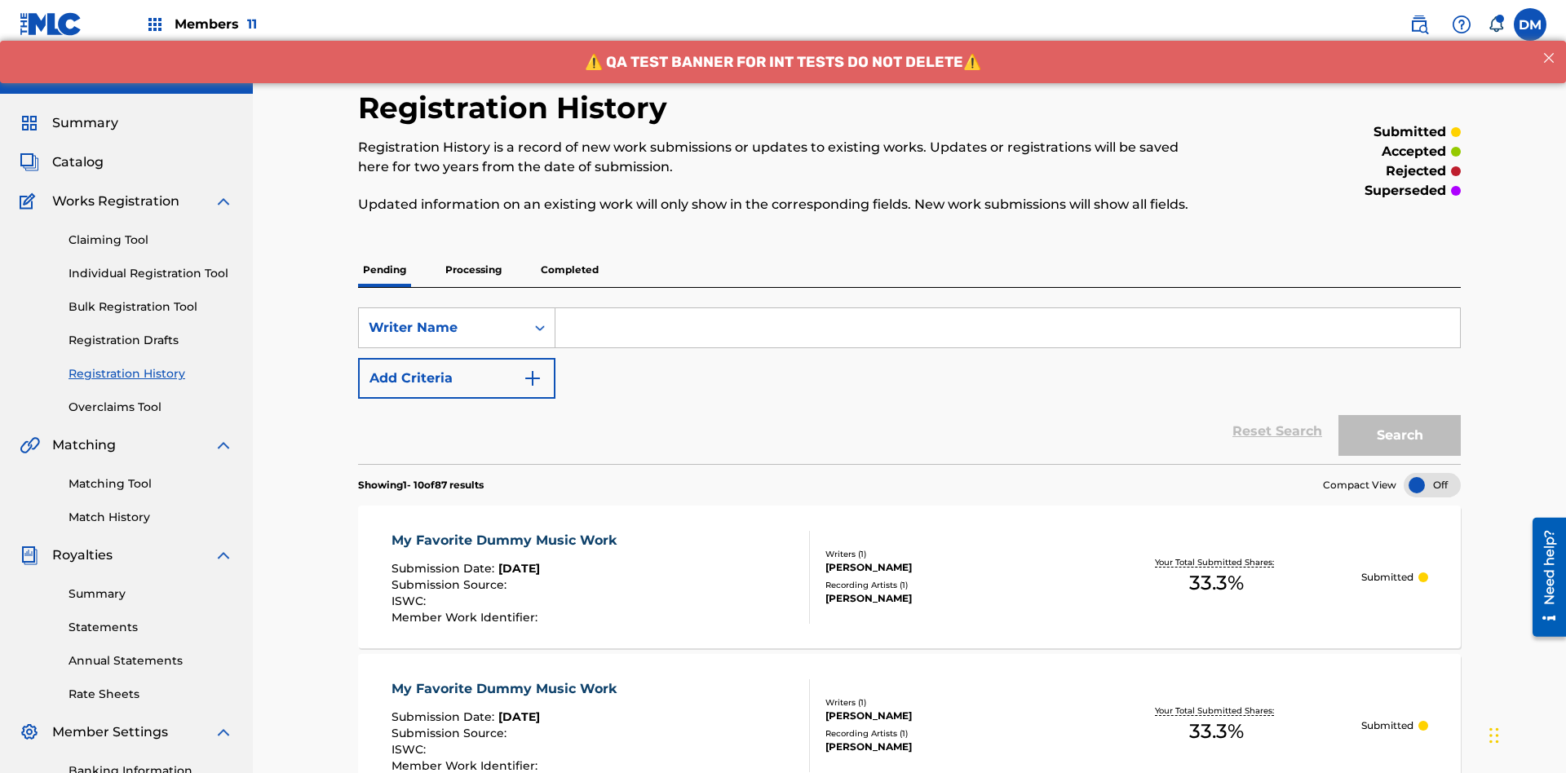
scroll to position [210, 0]
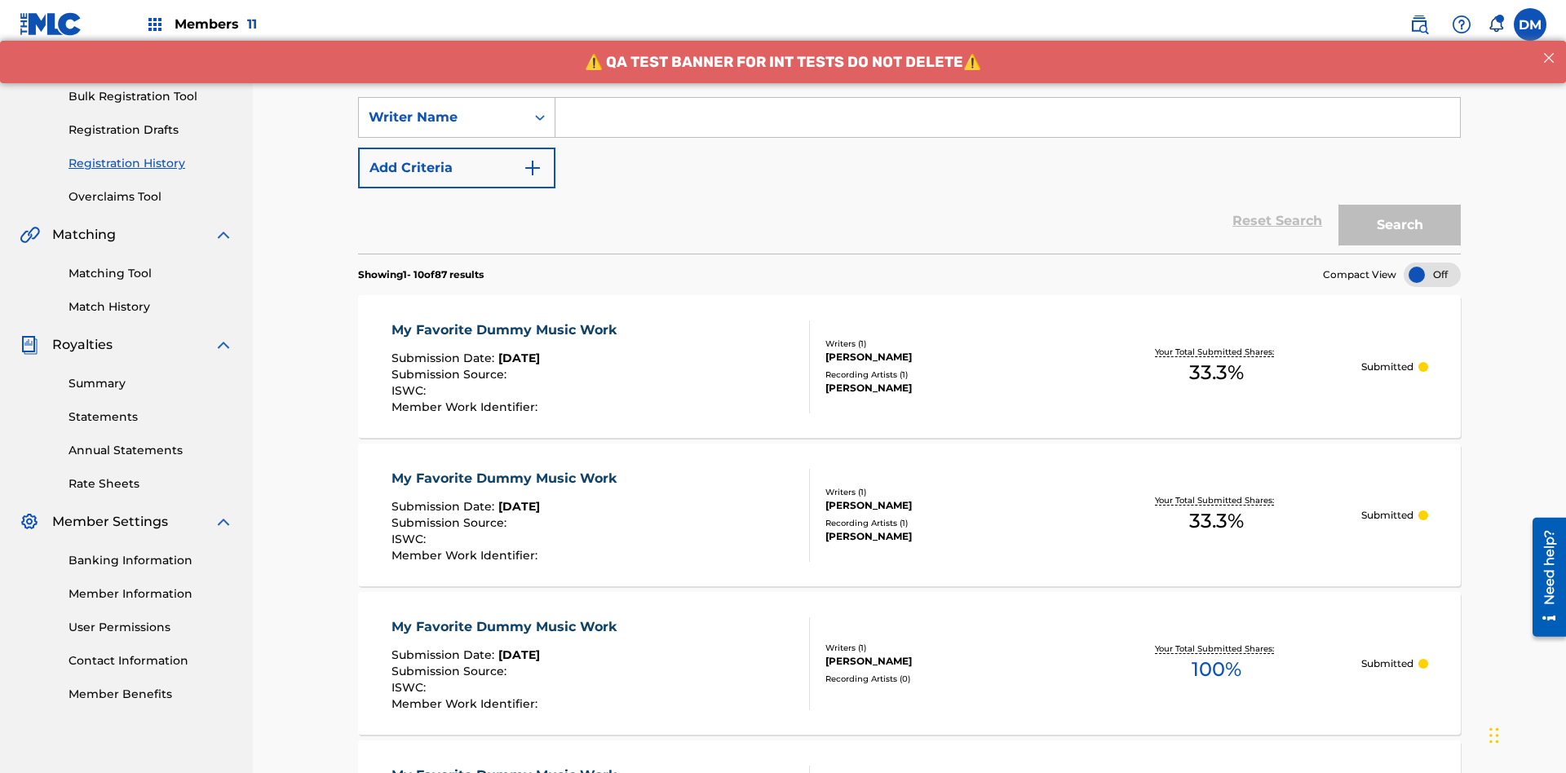
click at [1007, 117] on input "Search Form" at bounding box center [1007, 117] width 904 height 39
type input "BERKOWITZ"
click at [1399, 205] on button "Search" at bounding box center [1399, 225] width 122 height 41
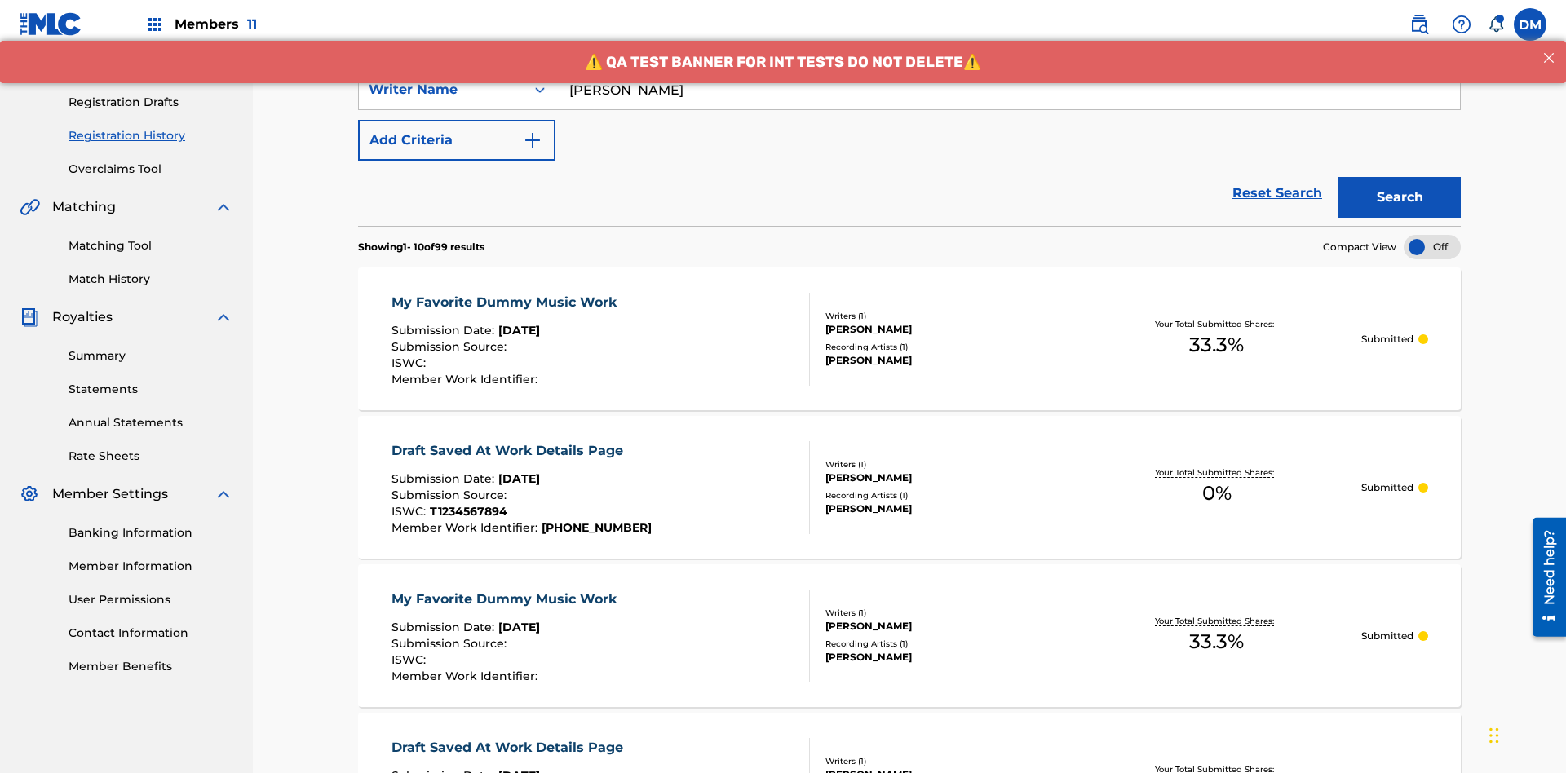
scroll to position [0, 0]
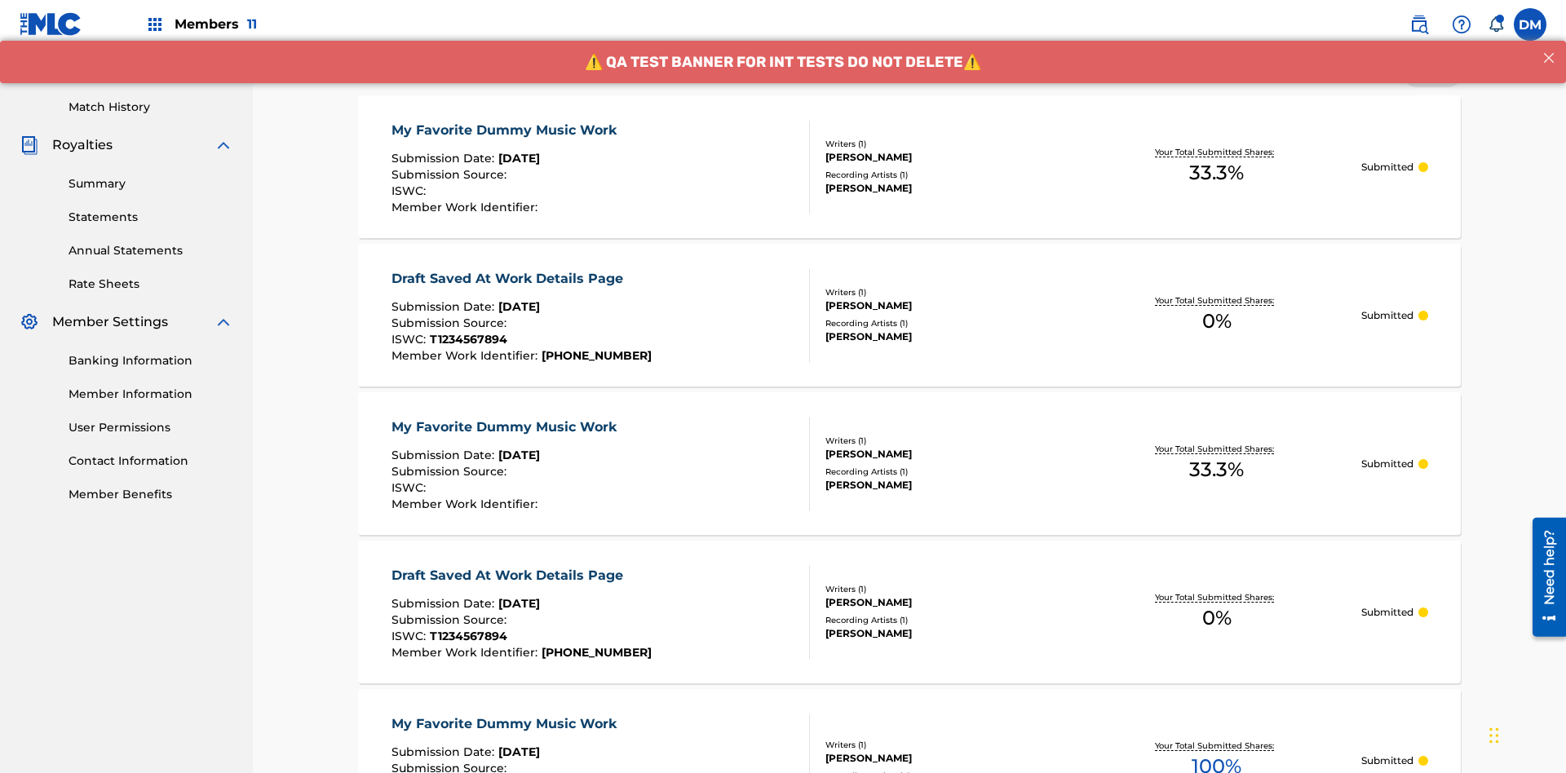
click at [506, 121] on div "My Favorite Dummy Music Work" at bounding box center [507, 131] width 233 height 20
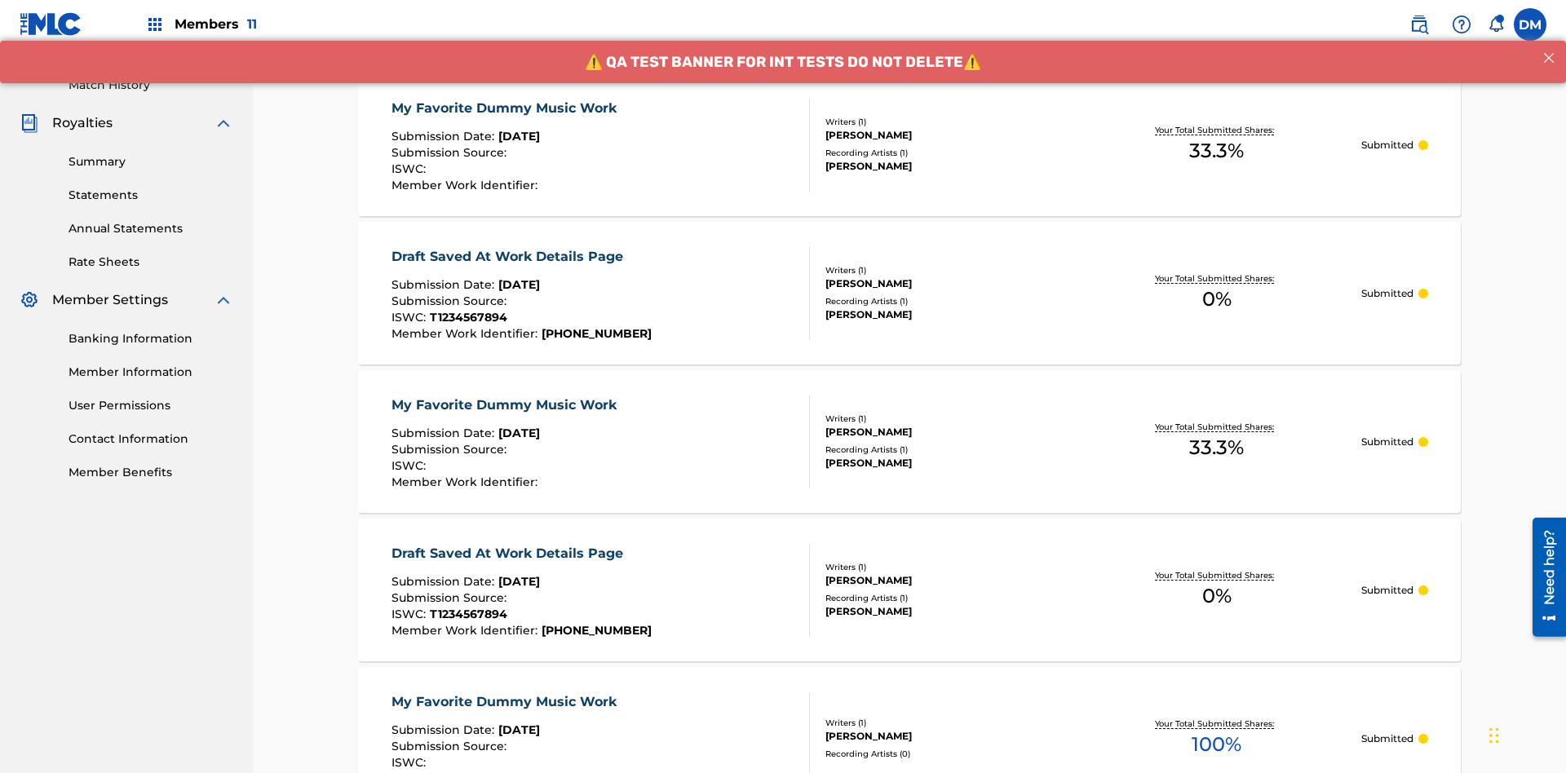
scroll to position [220, 0]
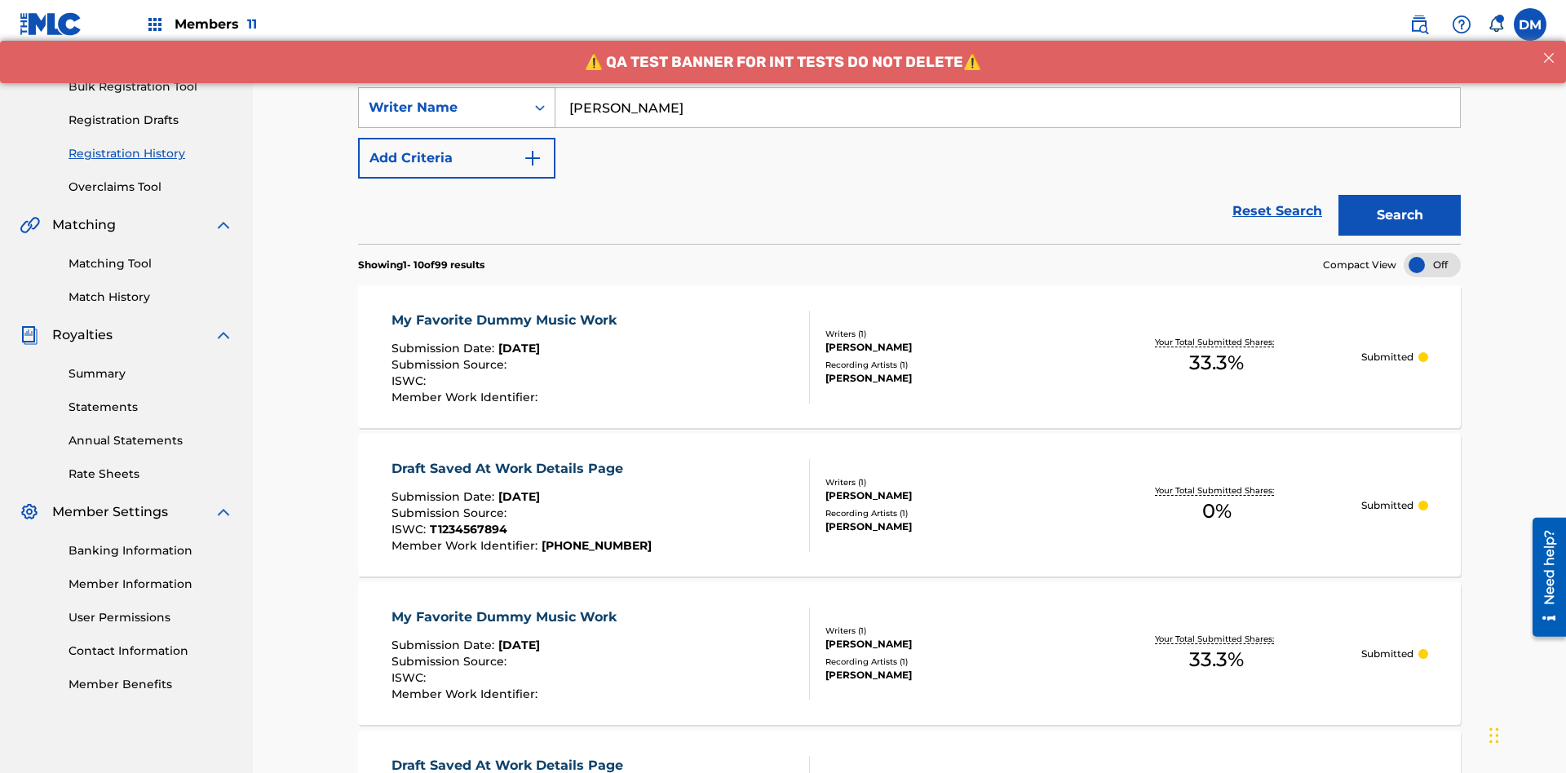
click at [442, 108] on div "Writer Name" at bounding box center [442, 108] width 147 height 20
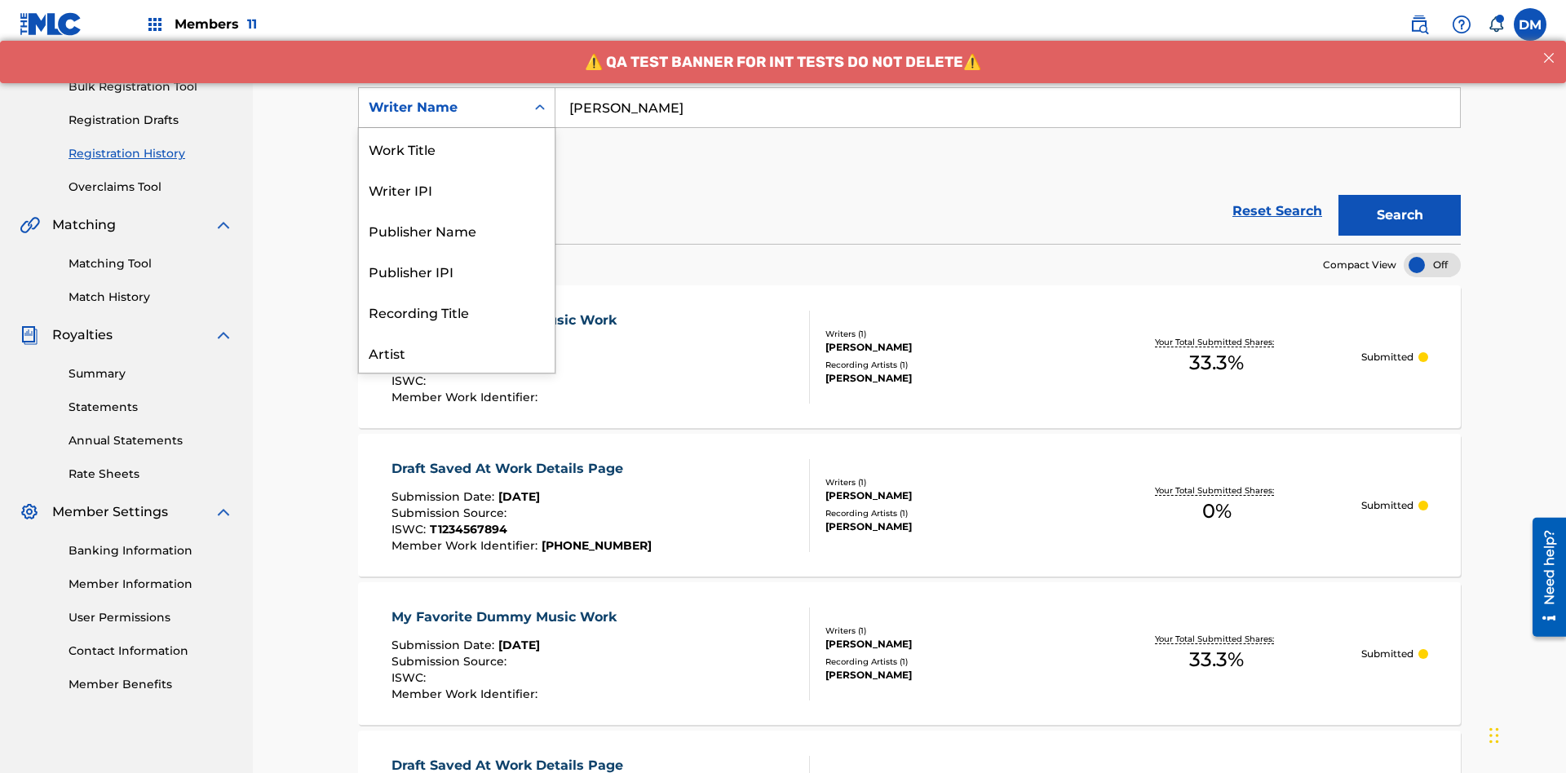
scroll to position [82, 0]
click at [457, 128] on div "Writer IPI" at bounding box center [457, 107] width 196 height 41
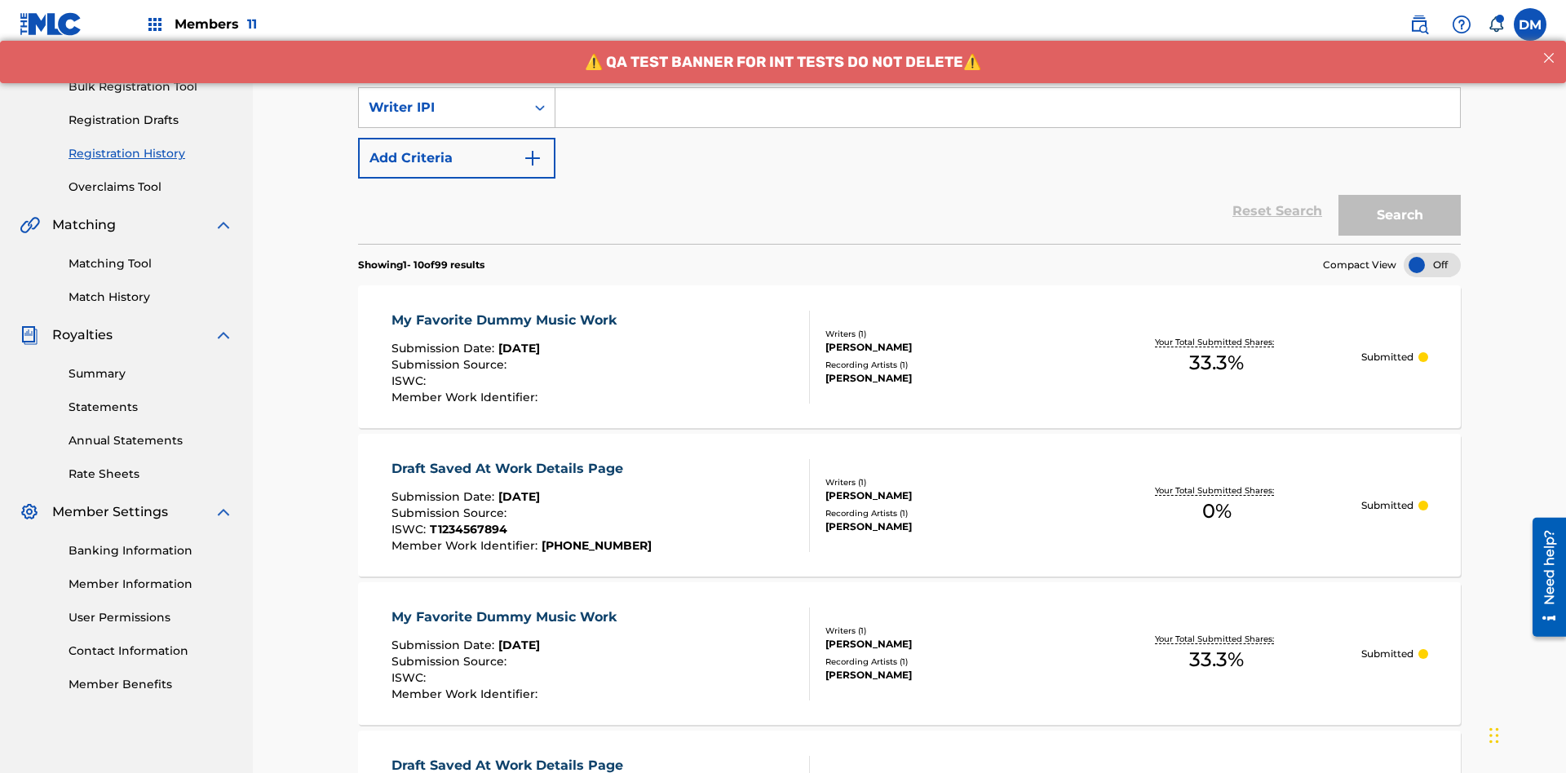
scroll to position [0, 0]
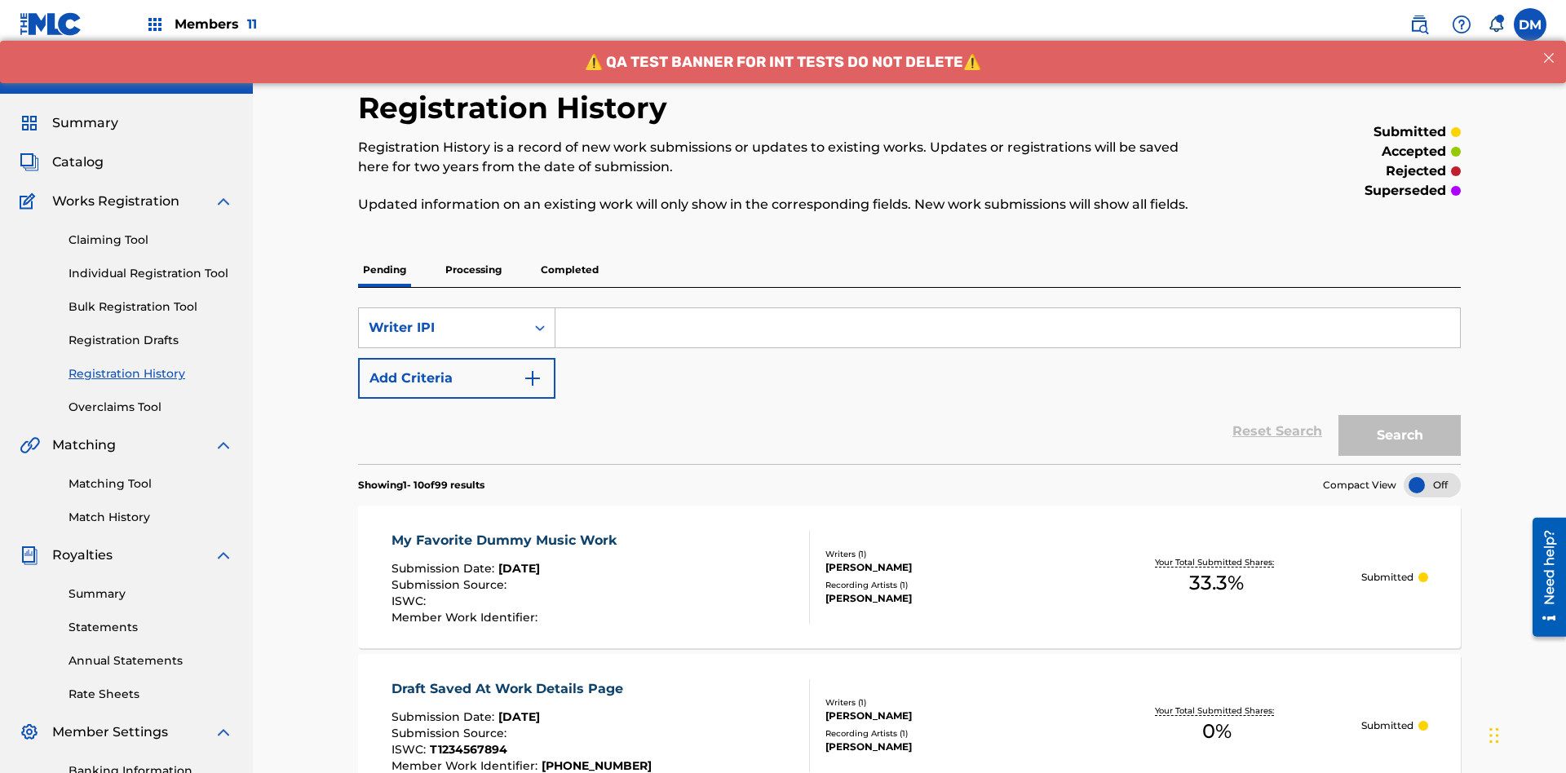
click at [1007, 308] on input "Search Form" at bounding box center [1007, 327] width 904 height 39
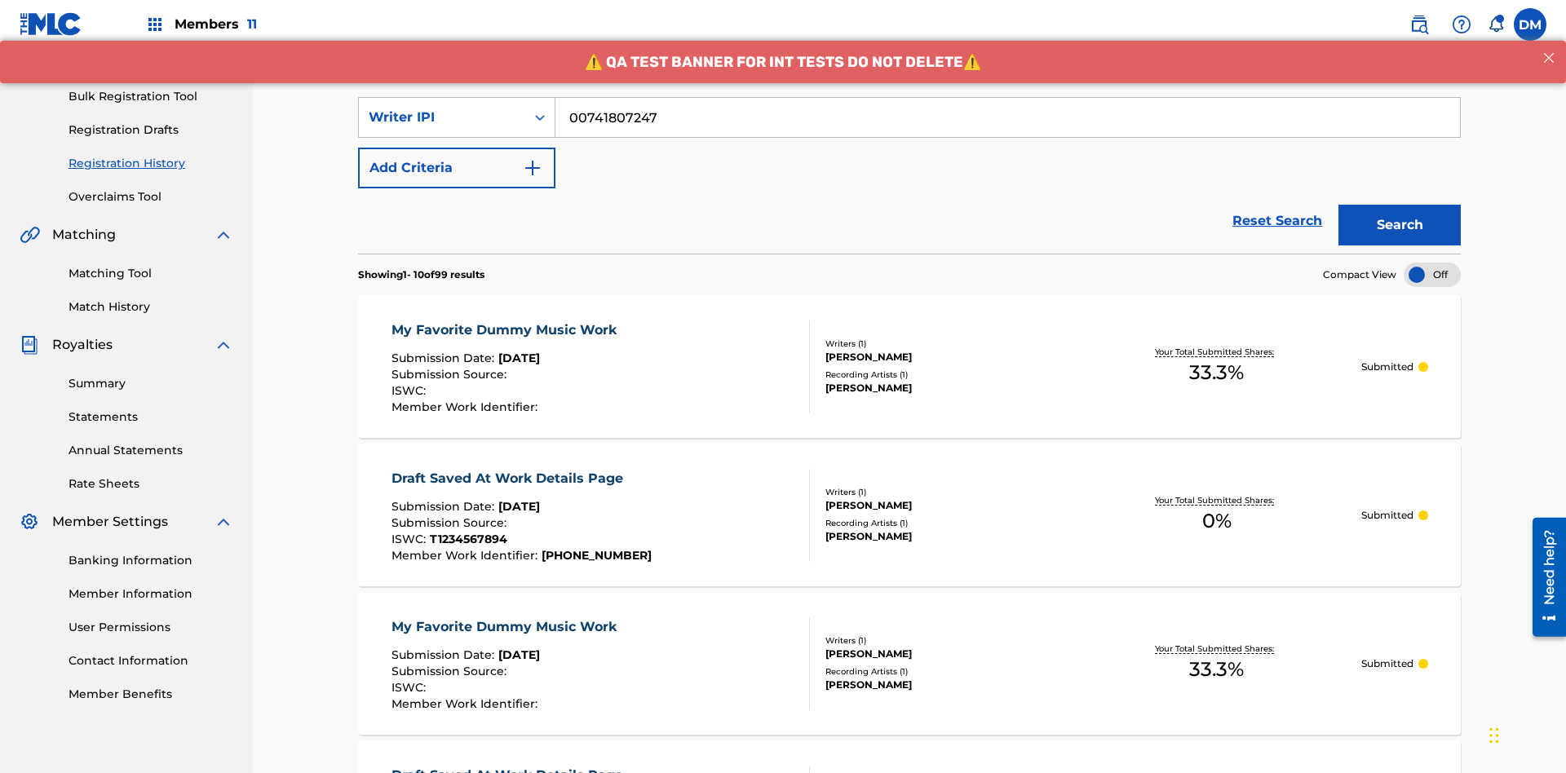
scroll to position [238, 0]
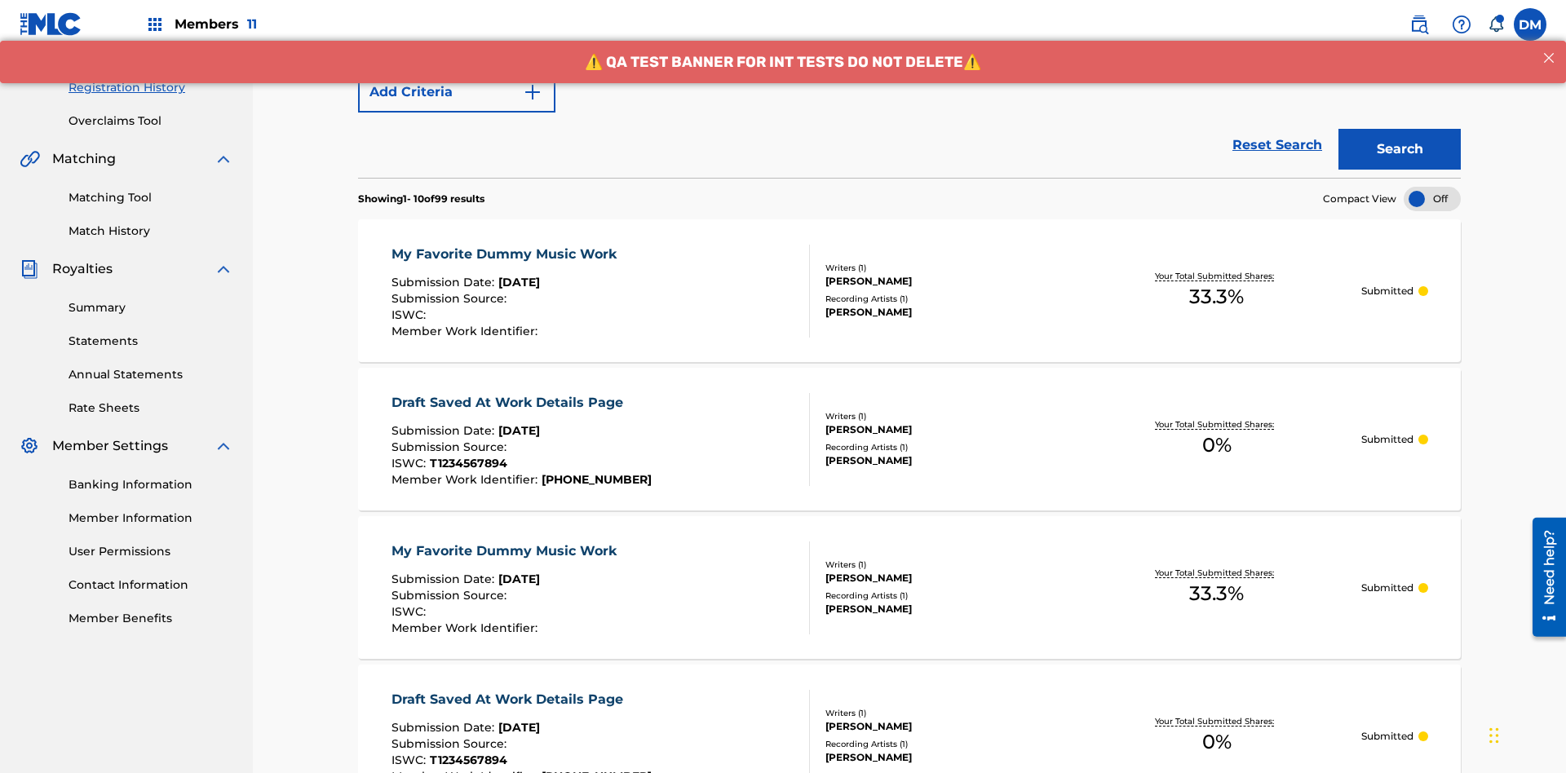
type input "00741807247"
click at [1399, 130] on button "Search" at bounding box center [1399, 150] width 122 height 41
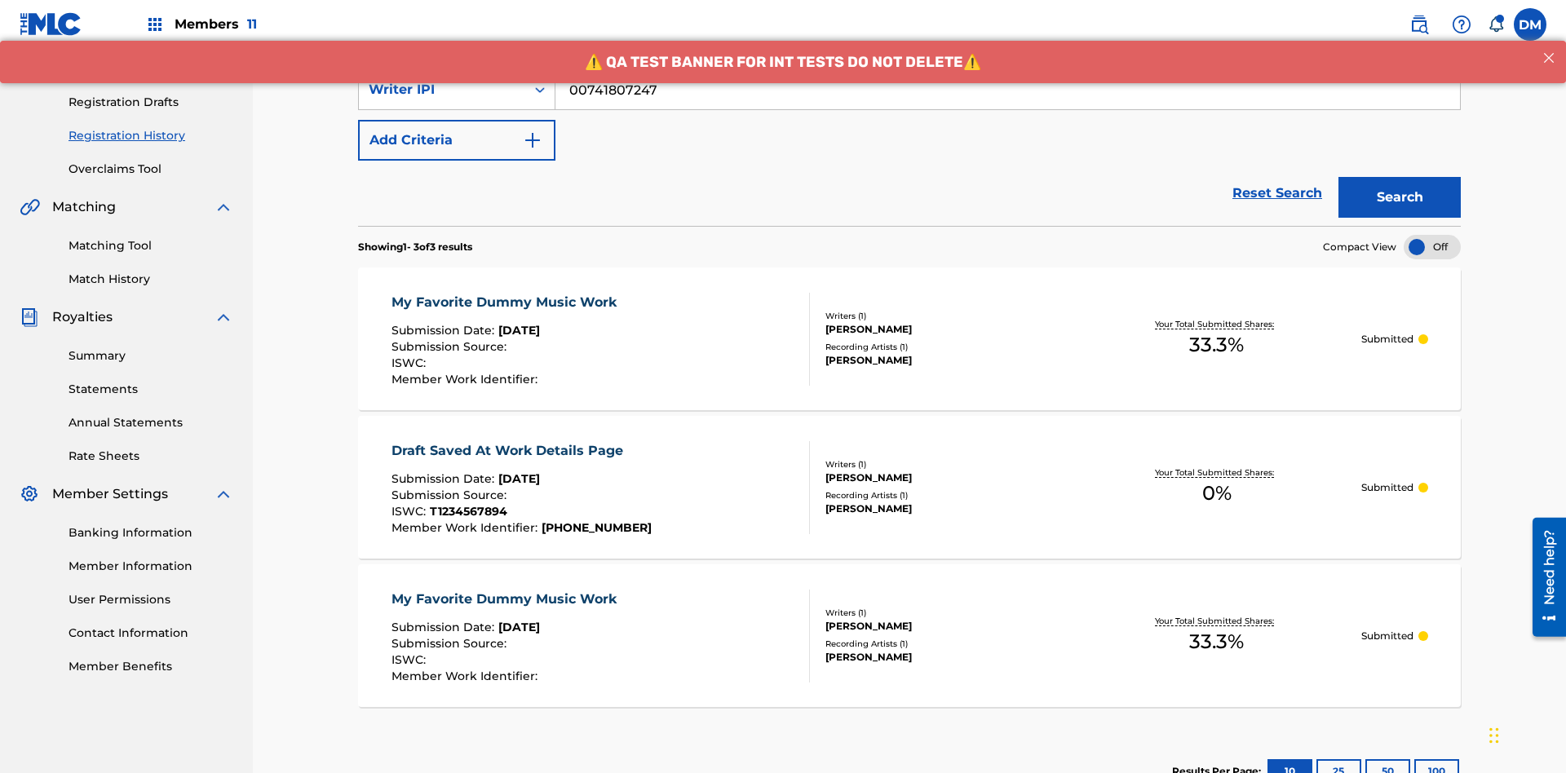
click at [506, 293] on div "My Favorite Dummy Music Work" at bounding box center [507, 303] width 233 height 20
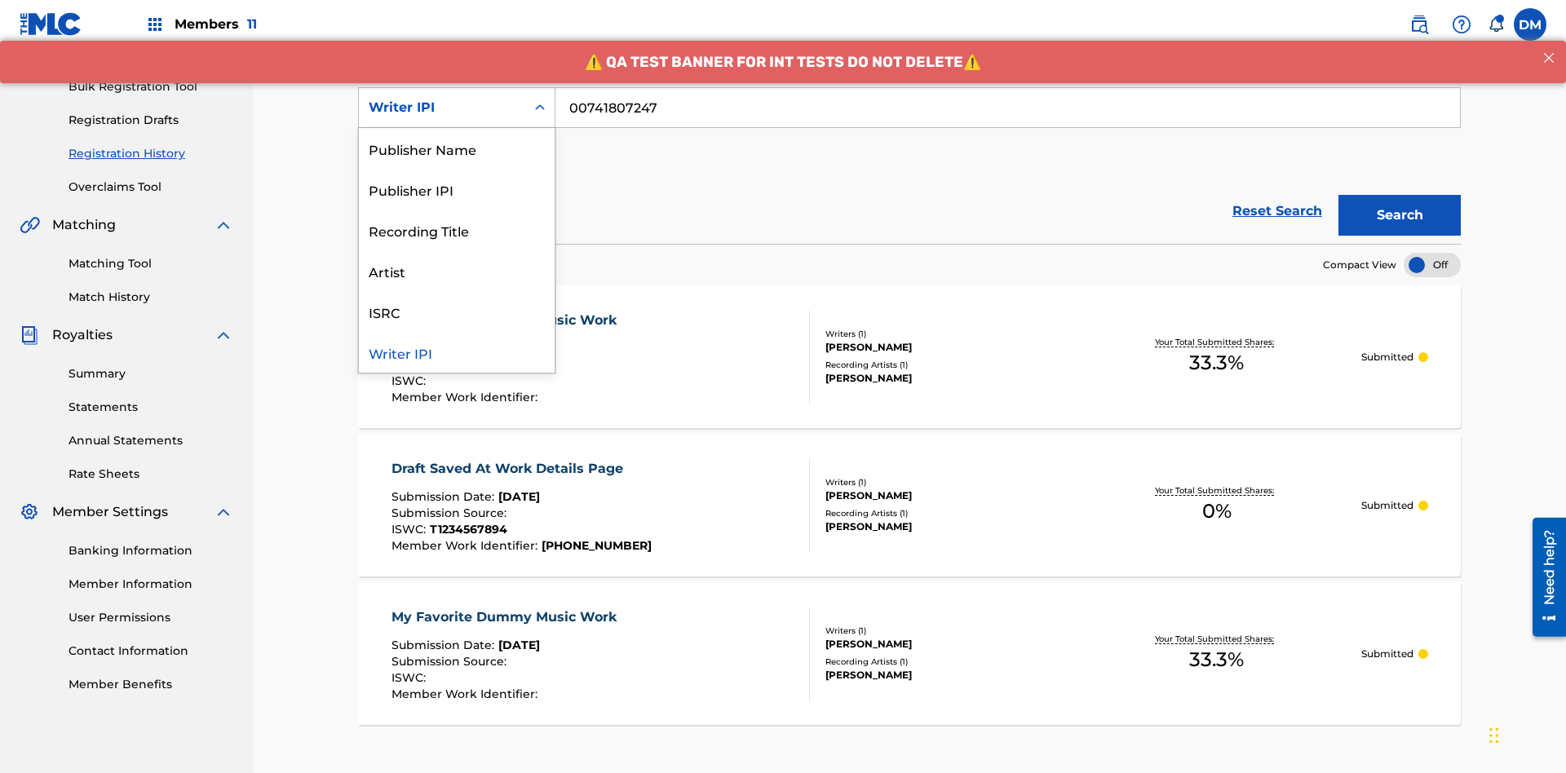
click at [457, 148] on div "Publisher Name" at bounding box center [457, 148] width 196 height 41
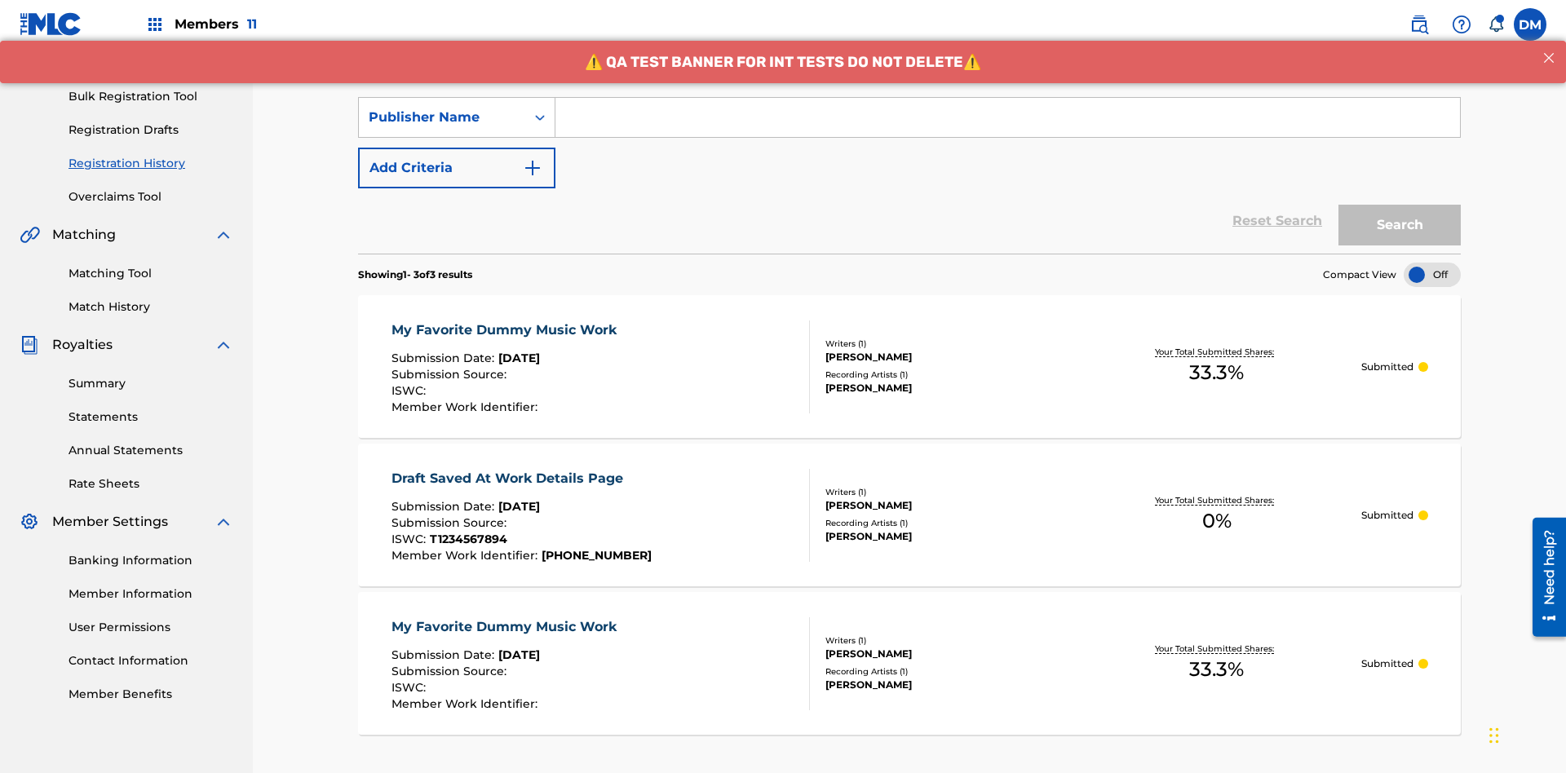
click at [1007, 117] on input "Search Form" at bounding box center [1007, 117] width 904 height 39
type input "CALACA"
click at [1399, 205] on button "Search" at bounding box center [1399, 225] width 122 height 41
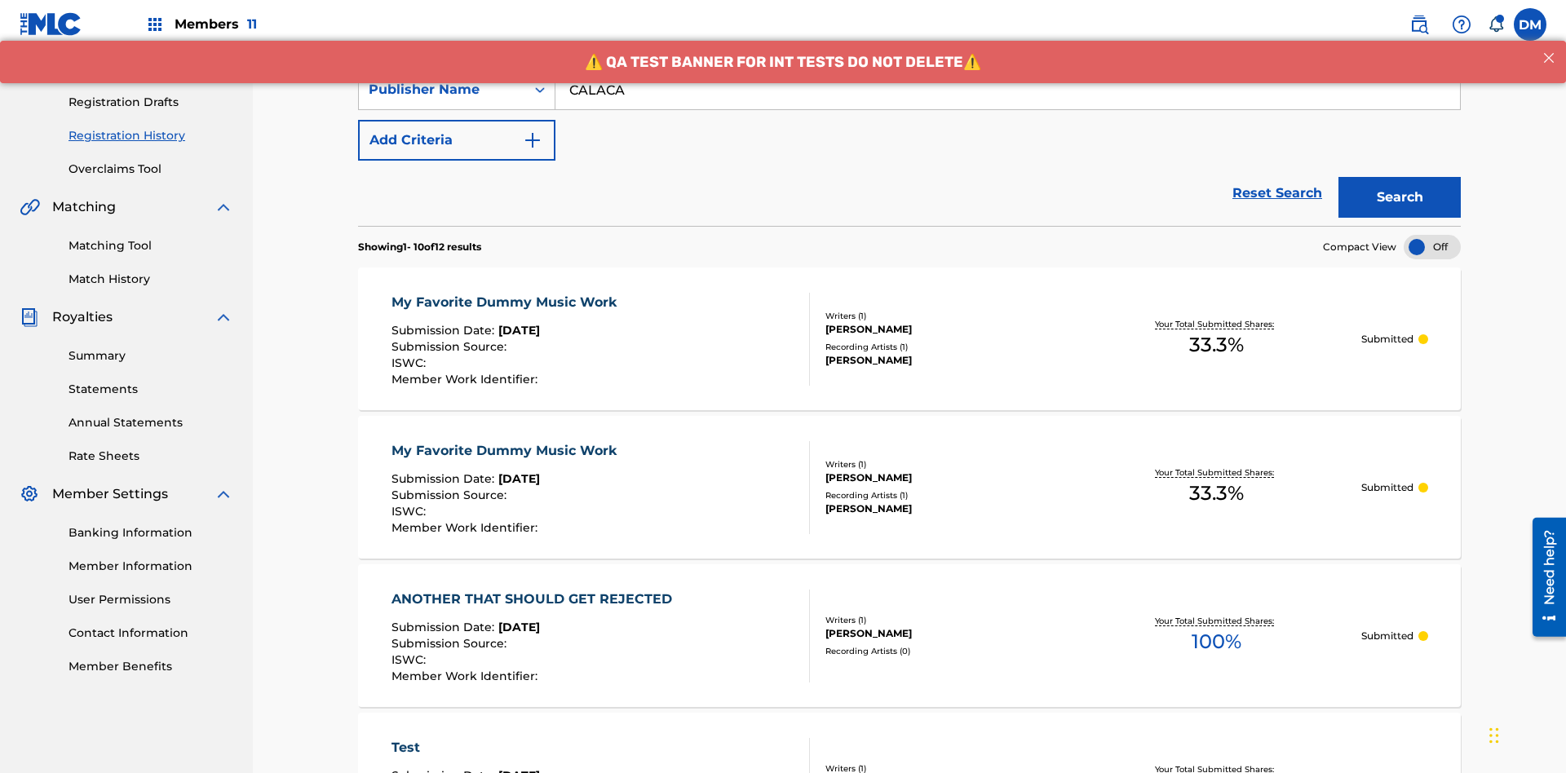
click at [506, 293] on div "My Favorite Dummy Music Work" at bounding box center [507, 303] width 233 height 20
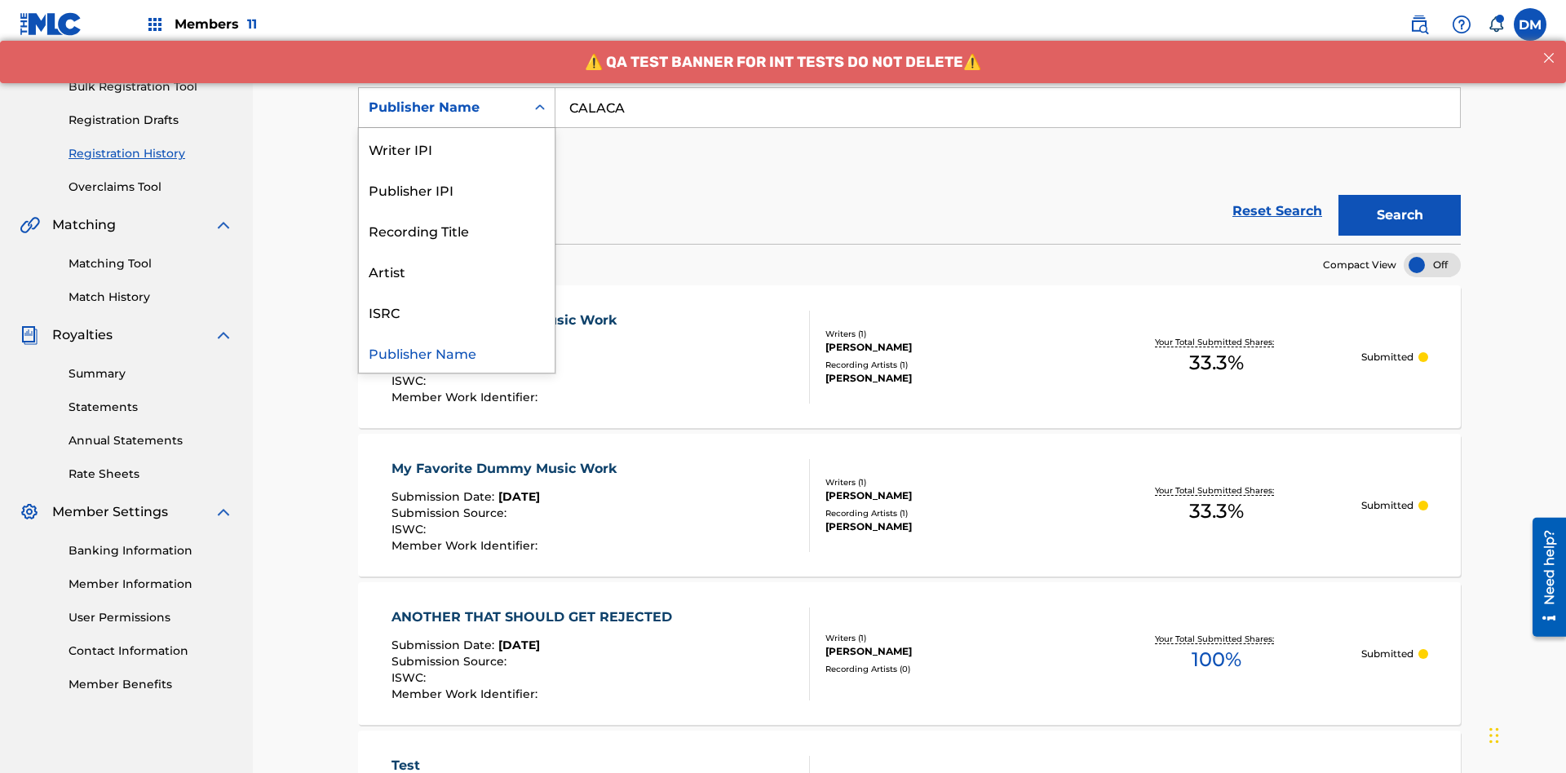
click at [457, 189] on div "Publisher IPI" at bounding box center [457, 189] width 196 height 41
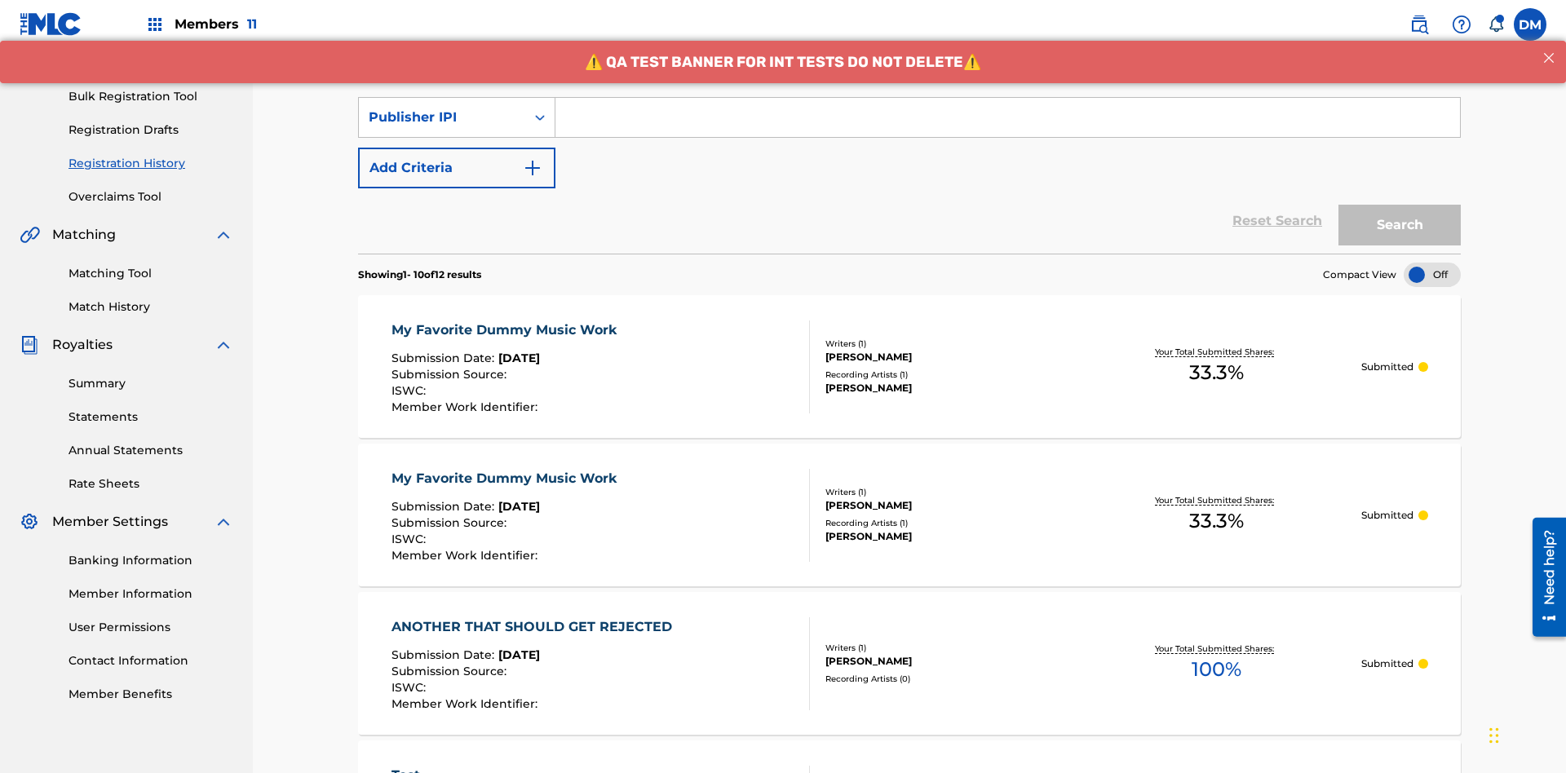
click at [1007, 117] on input "Search Form" at bounding box center [1007, 117] width 904 height 39
type input "00214463592"
click at [1399, 205] on button "Search" at bounding box center [1399, 225] width 122 height 41
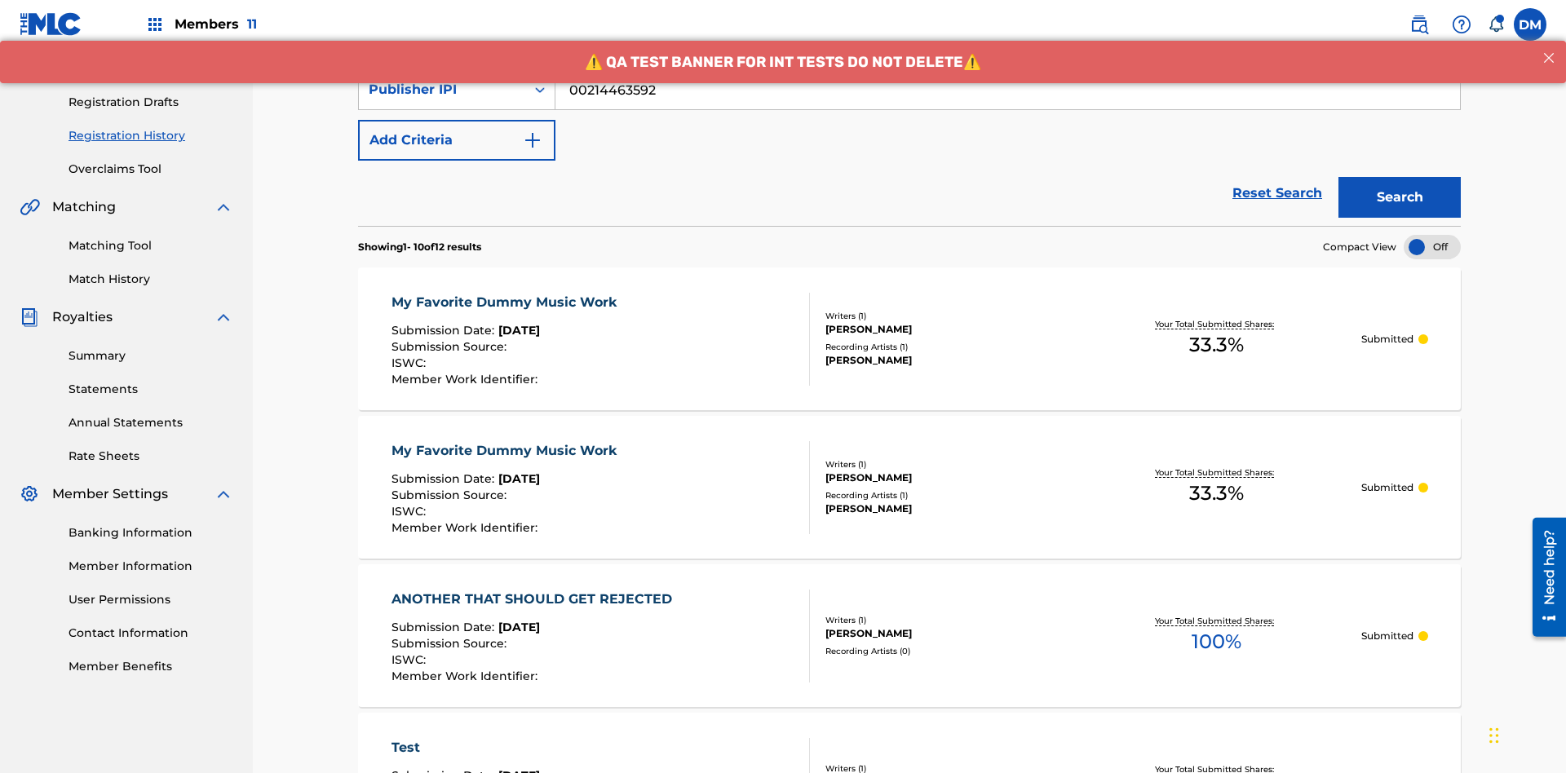
click at [506, 293] on div "My Favorite Dummy Music Work" at bounding box center [507, 303] width 233 height 20
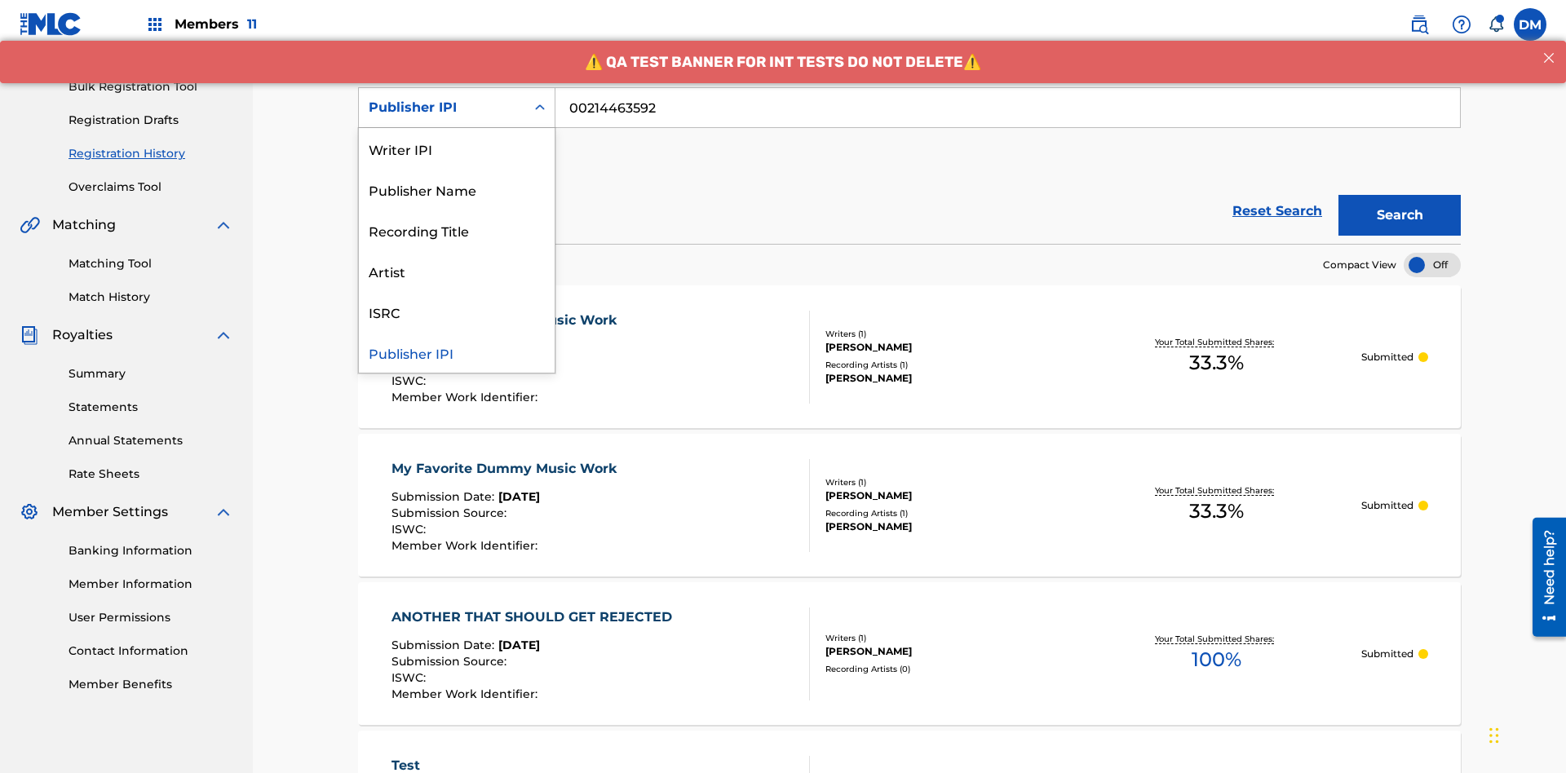
click at [457, 271] on div "Artist" at bounding box center [457, 270] width 196 height 41
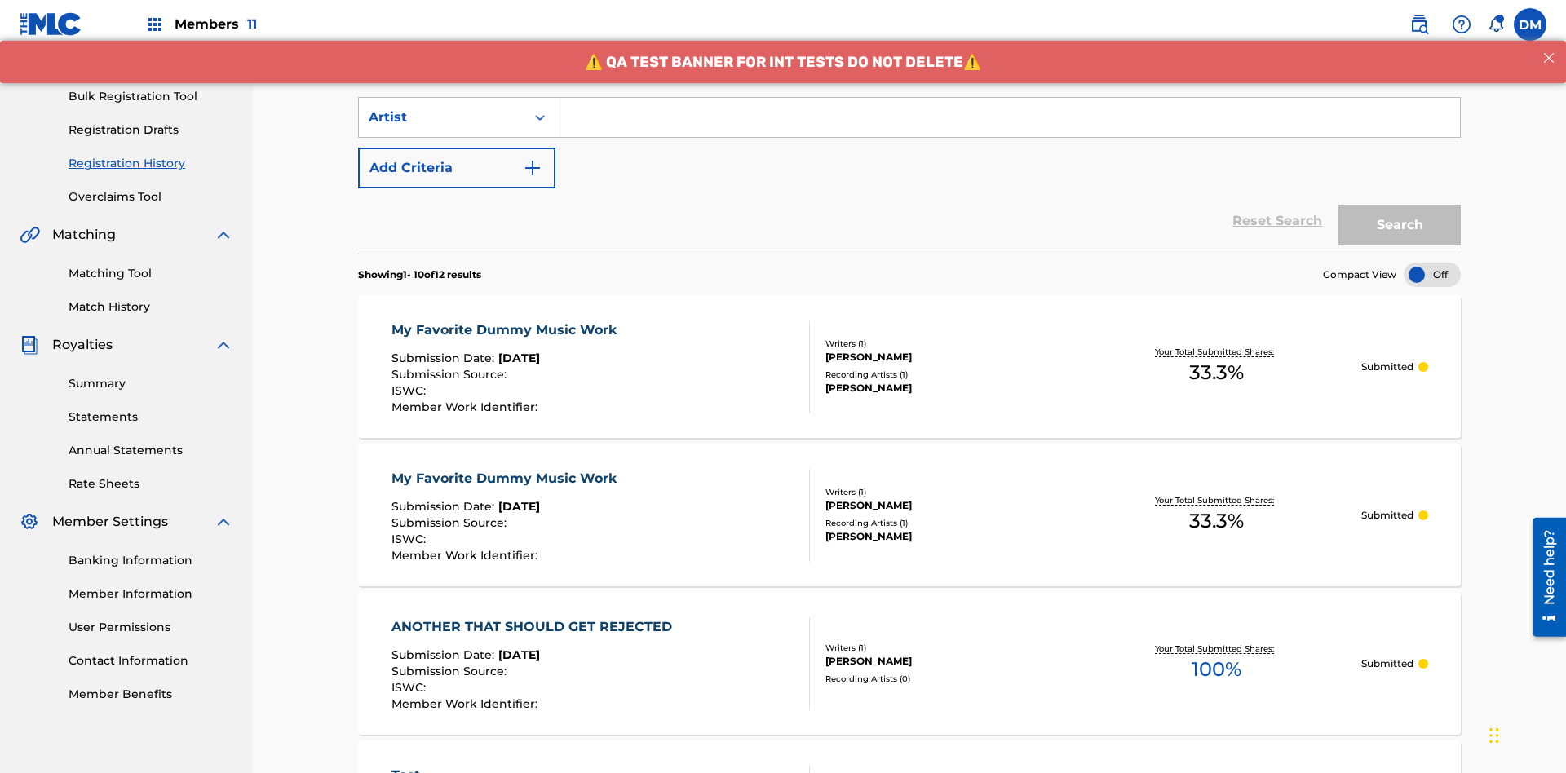
click at [1007, 117] on input "Search Form" at bounding box center [1007, 117] width 904 height 39
type input "Joe Lewis"
click at [1399, 205] on button "Search" at bounding box center [1399, 225] width 122 height 41
